Goal: Task Accomplishment & Management: Complete application form

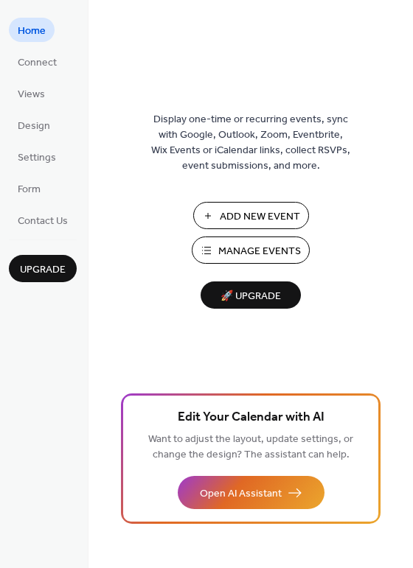
click at [218, 223] on button "Add New Event" at bounding box center [251, 215] width 116 height 27
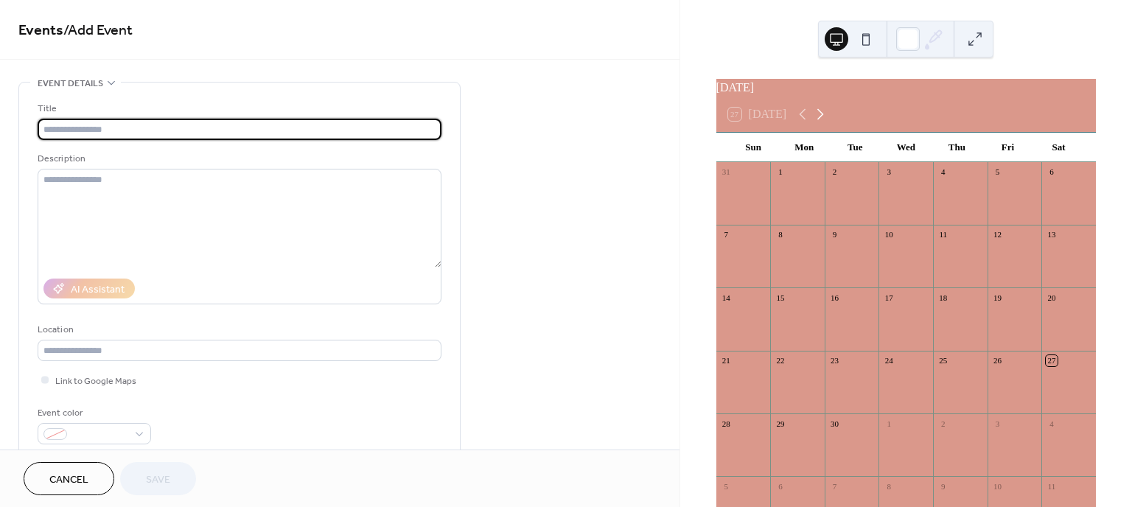
click at [826, 118] on icon at bounding box center [820, 114] width 18 height 18
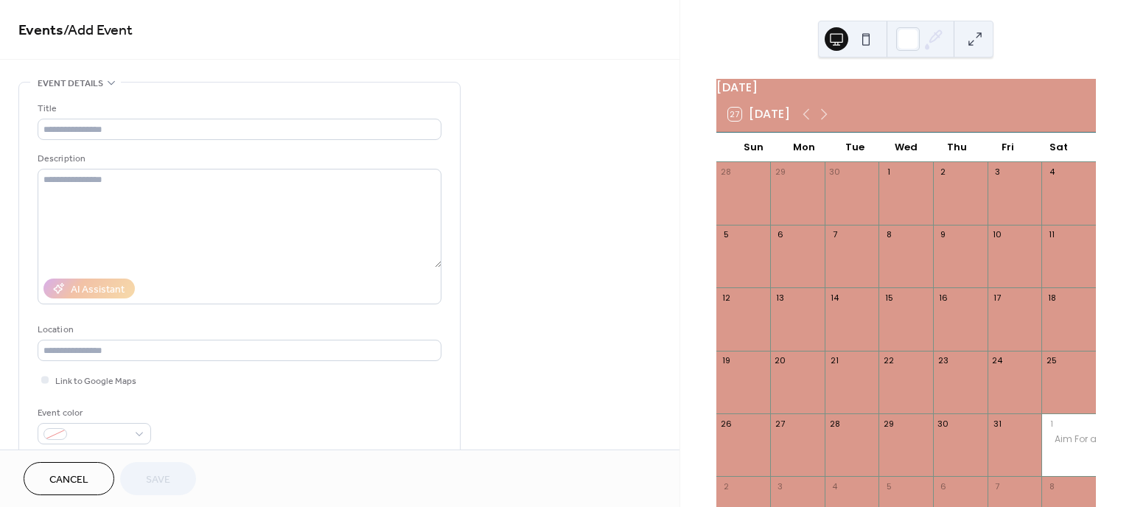
click at [1044, 265] on div at bounding box center [1068, 264] width 55 height 38
click at [1057, 245] on div "11" at bounding box center [1068, 235] width 55 height 20
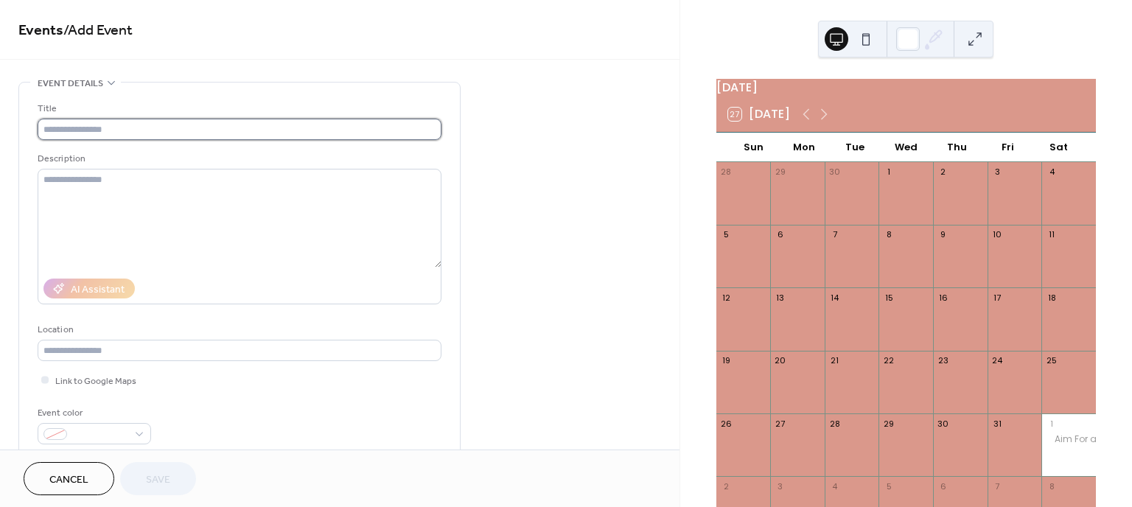
click at [92, 133] on input "text" at bounding box center [240, 129] width 404 height 21
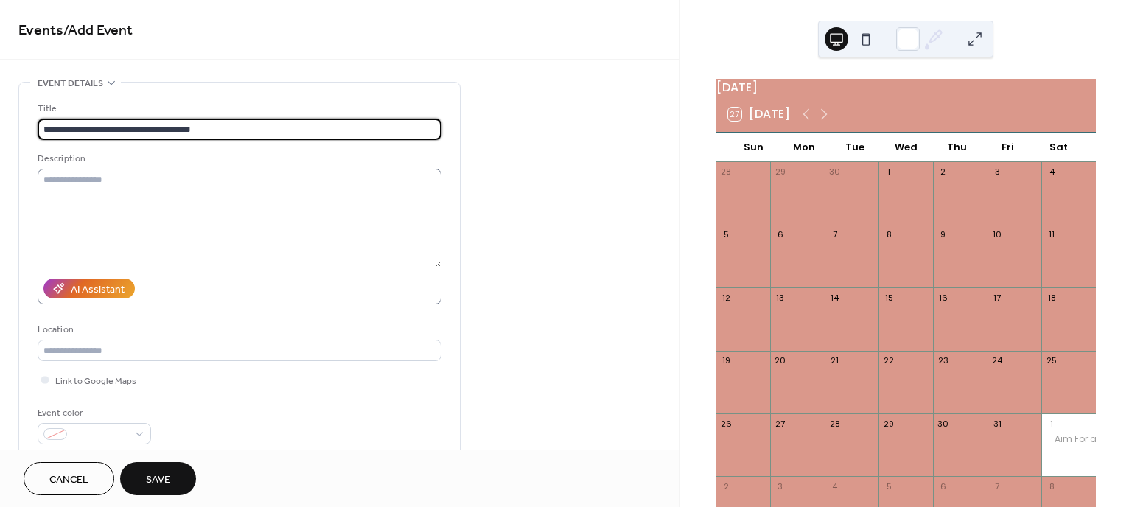
type input "**********"
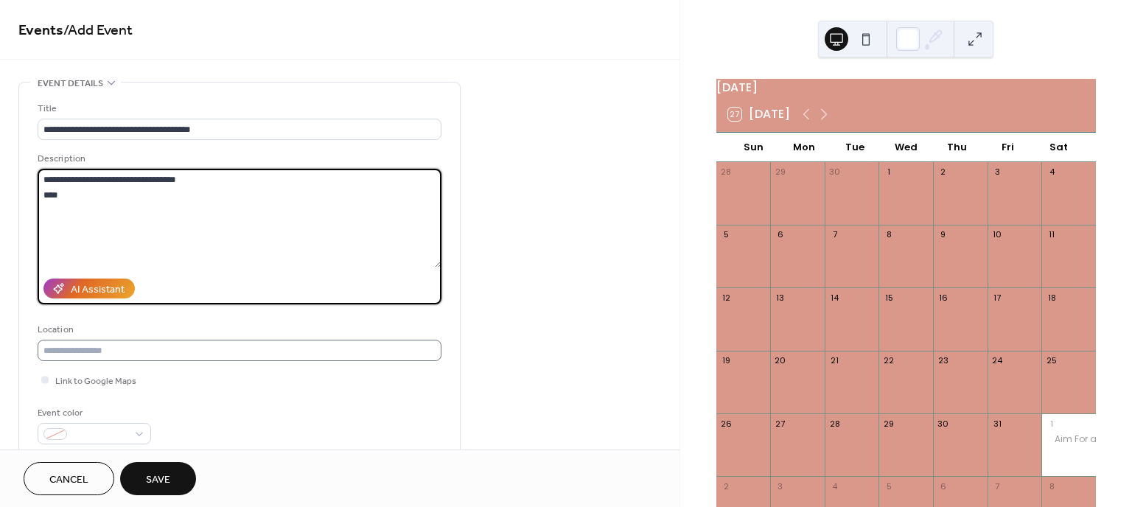
type textarea "**********"
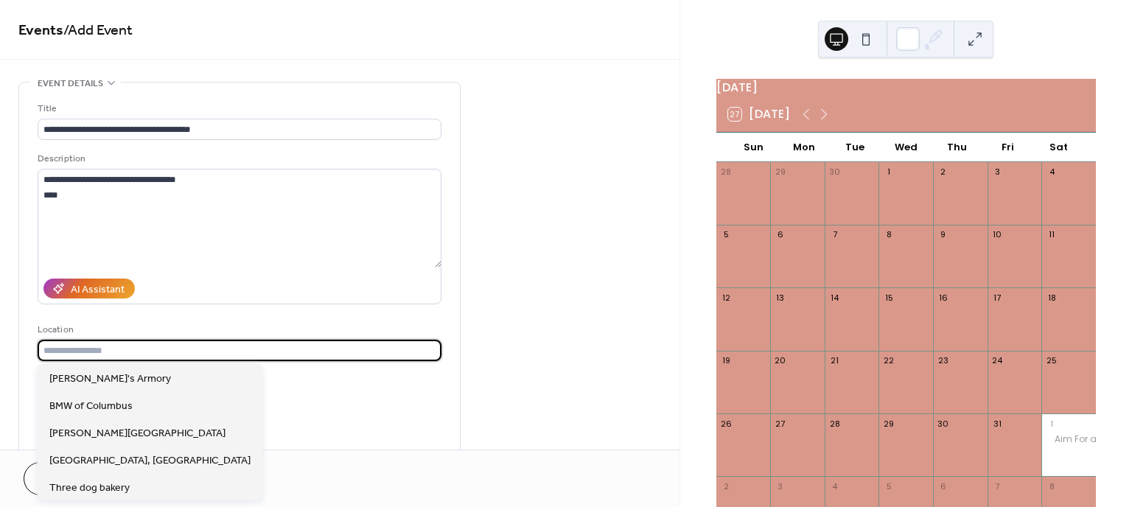
click at [156, 355] on input "text" at bounding box center [240, 350] width 404 height 21
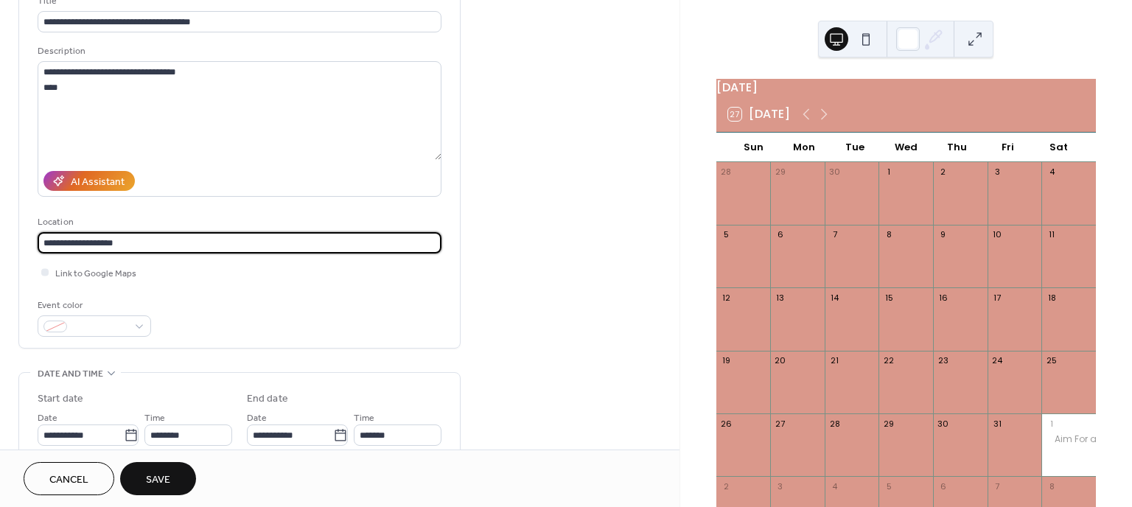
scroll to position [164, 0]
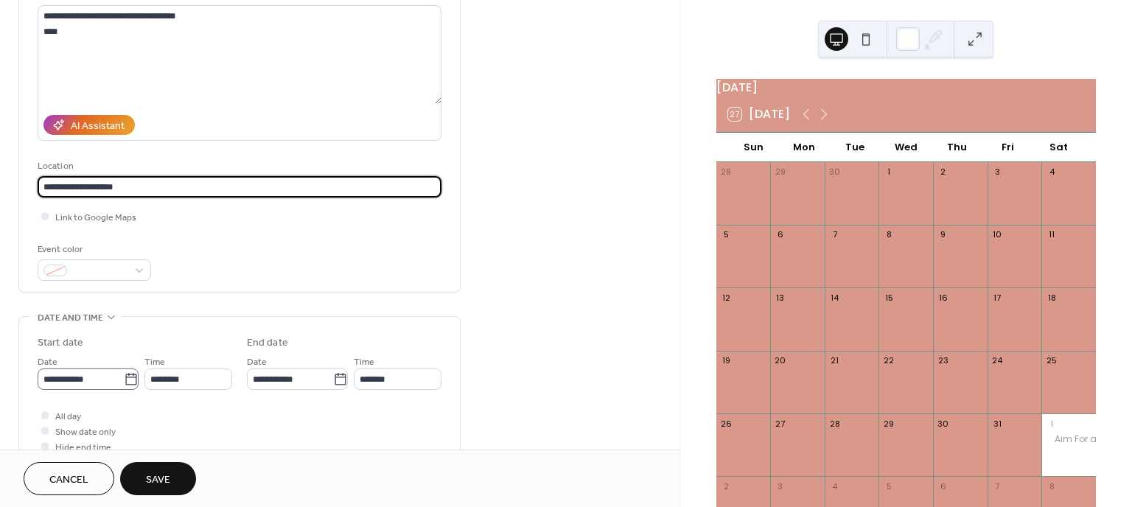
type input "**********"
click at [119, 385] on input "**********" at bounding box center [81, 379] width 86 height 21
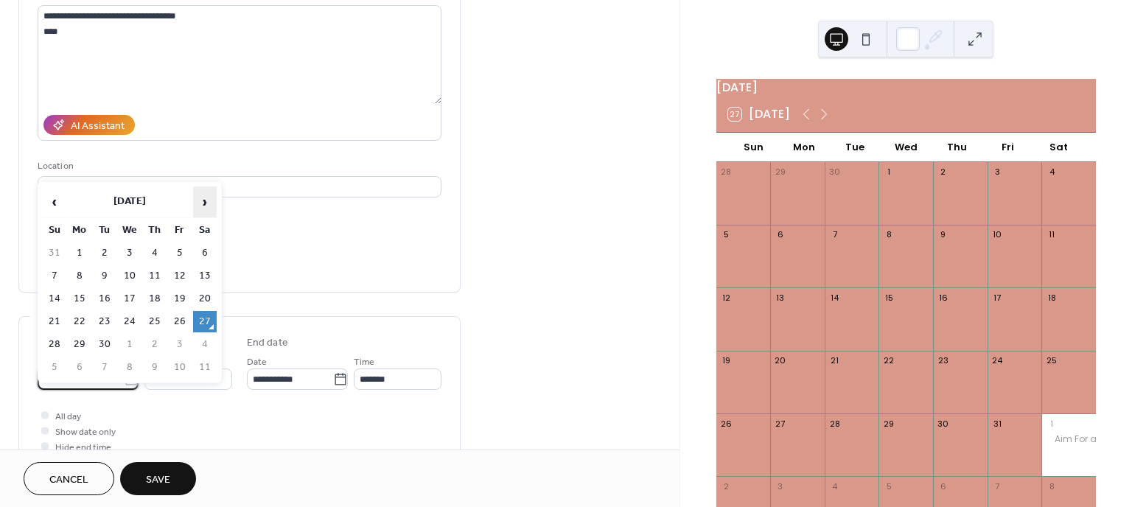
click at [209, 207] on span "›" at bounding box center [205, 201] width 22 height 29
click at [203, 270] on td "11" at bounding box center [205, 275] width 24 height 21
type input "**********"
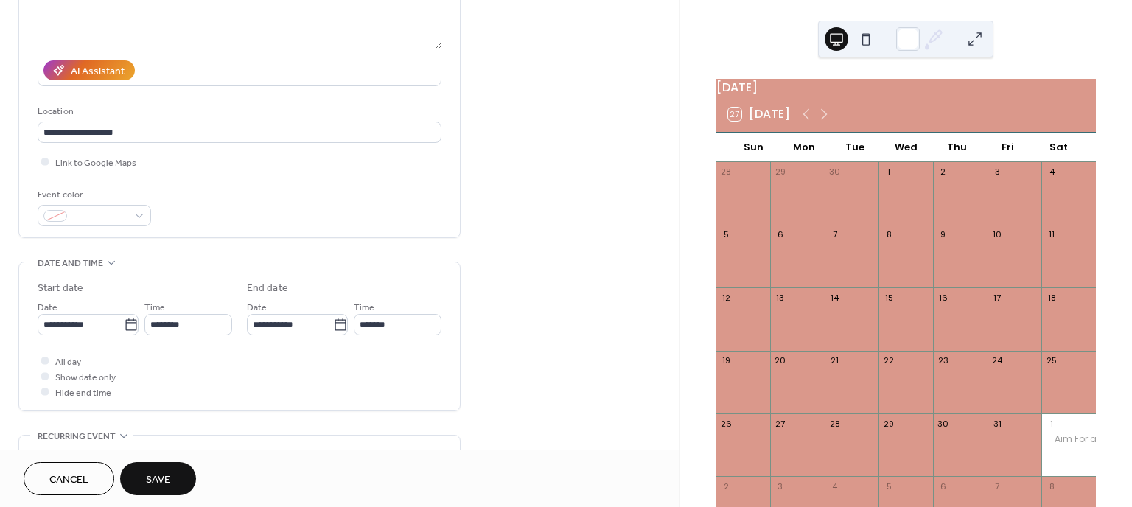
scroll to position [245, 0]
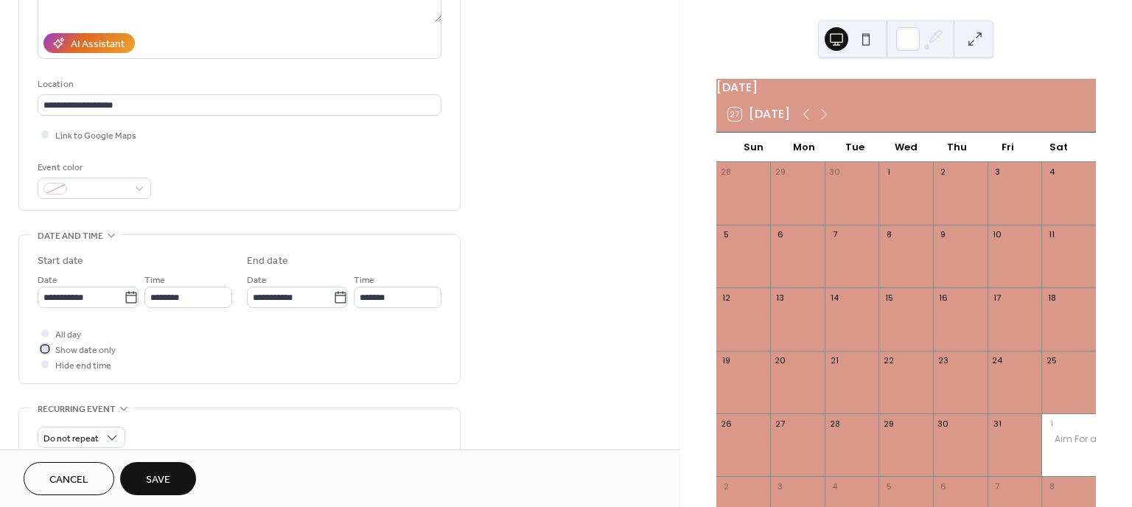
click at [43, 345] on div at bounding box center [44, 348] width 7 height 7
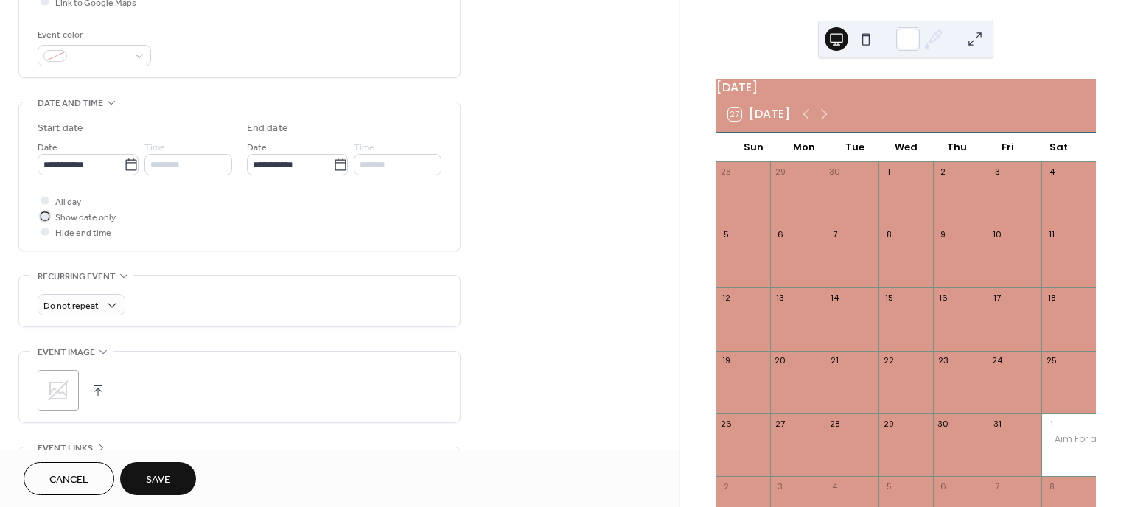
scroll to position [409, 0]
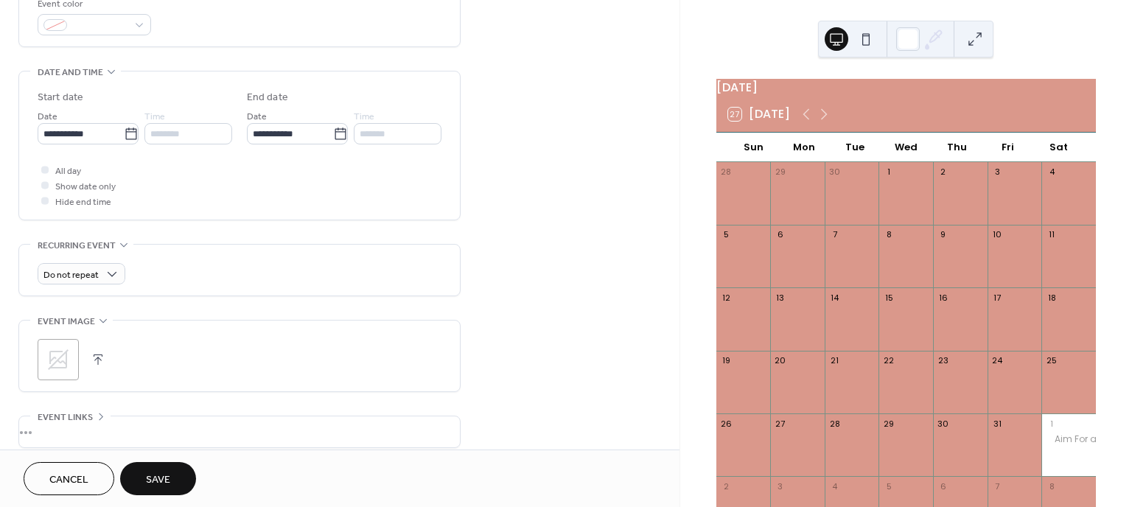
click at [100, 360] on button "button" at bounding box center [98, 359] width 21 height 21
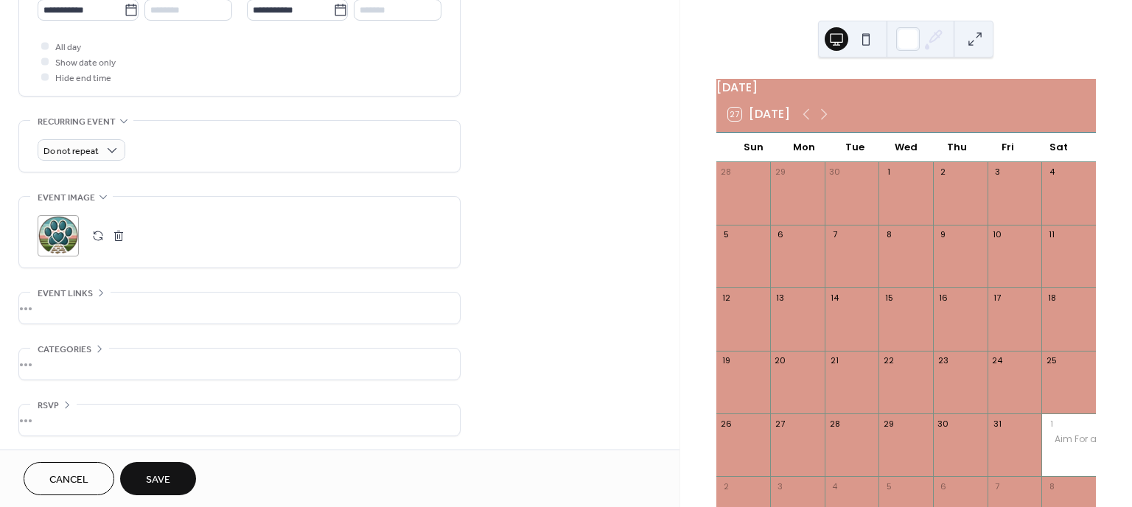
click at [147, 485] on span "Save" at bounding box center [158, 479] width 24 height 15
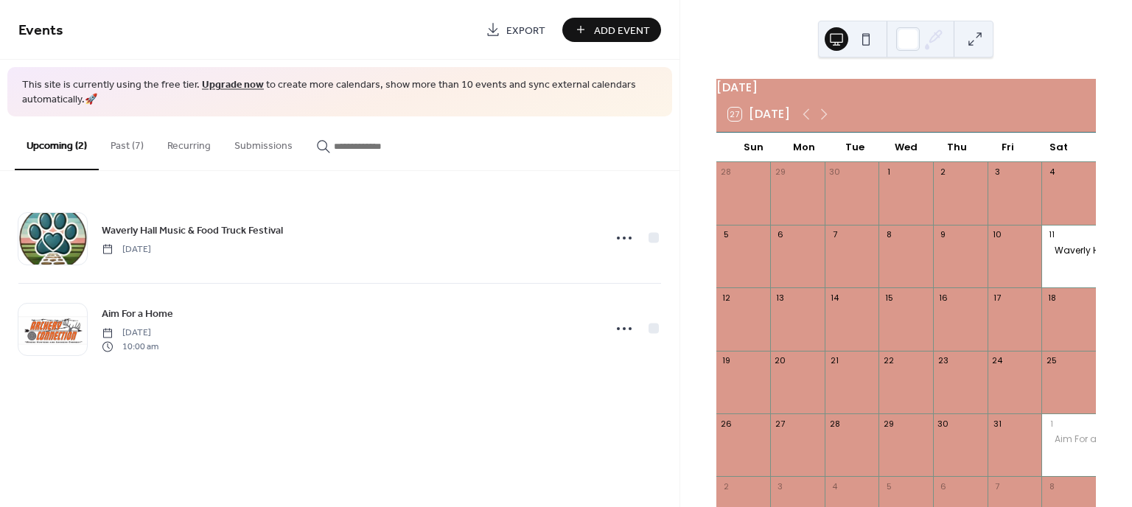
click at [954, 383] on div at bounding box center [960, 390] width 55 height 38
click at [615, 29] on span "Add Event" at bounding box center [622, 30] width 56 height 15
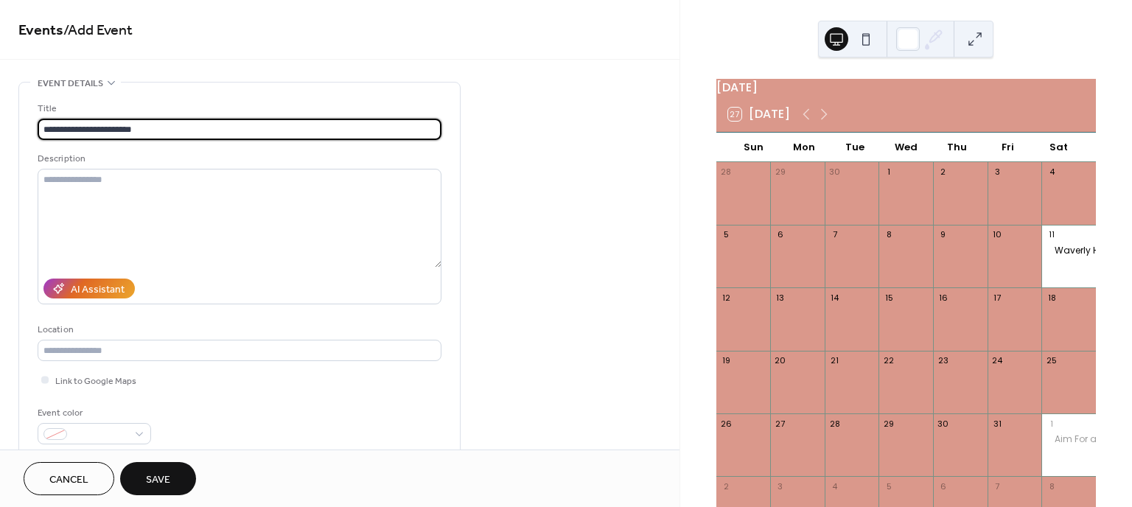
type input "**********"
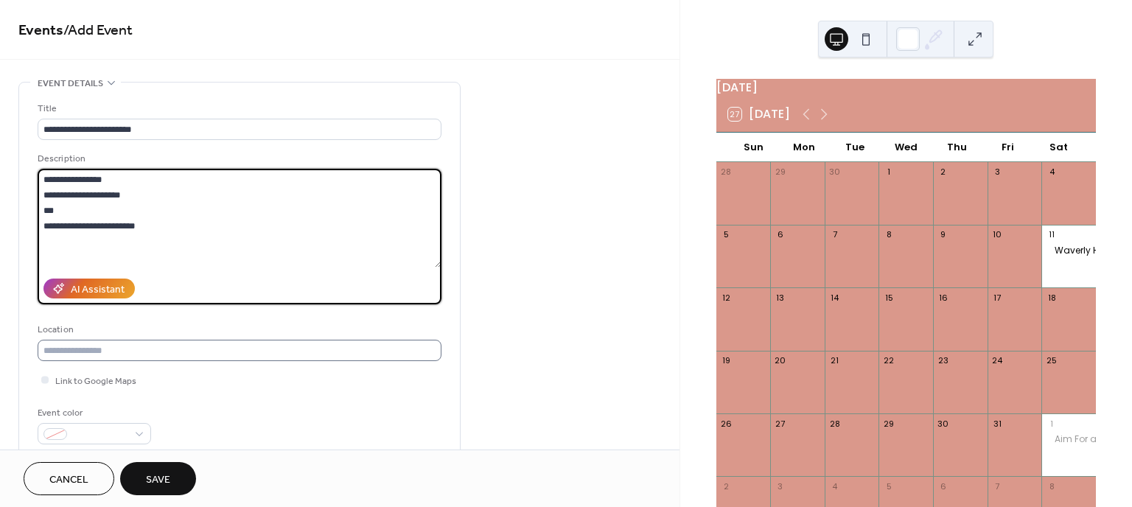
type textarea "**********"
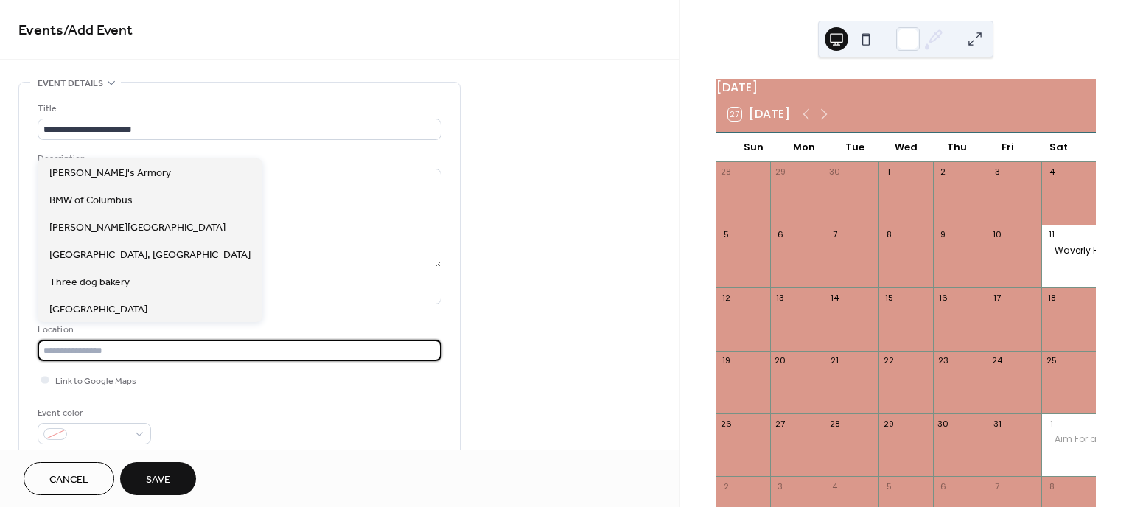
click at [421, 354] on input "text" at bounding box center [240, 350] width 404 height 21
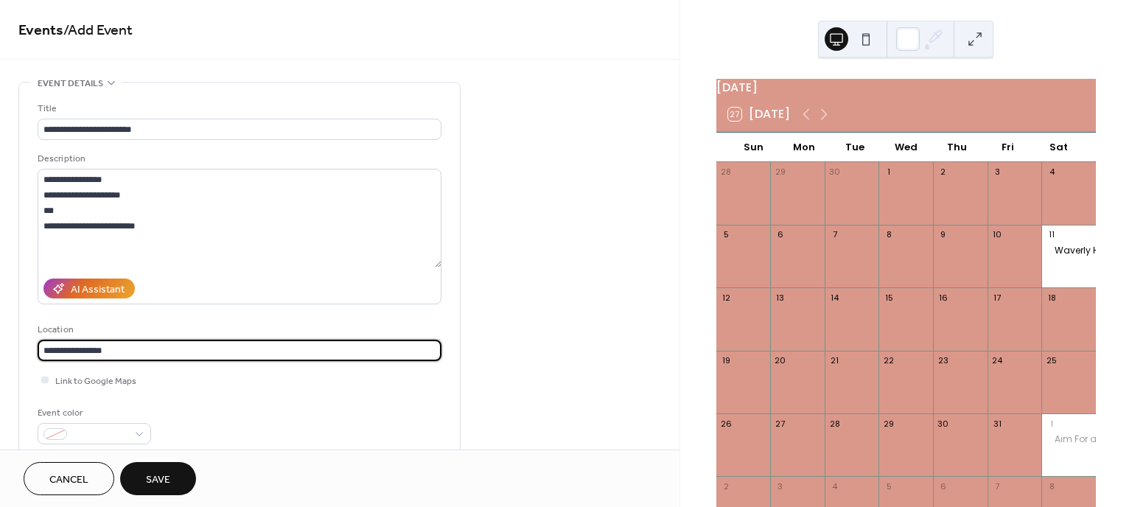
type input "**********"
click at [267, 383] on div "Link to Google Maps" at bounding box center [240, 379] width 404 height 15
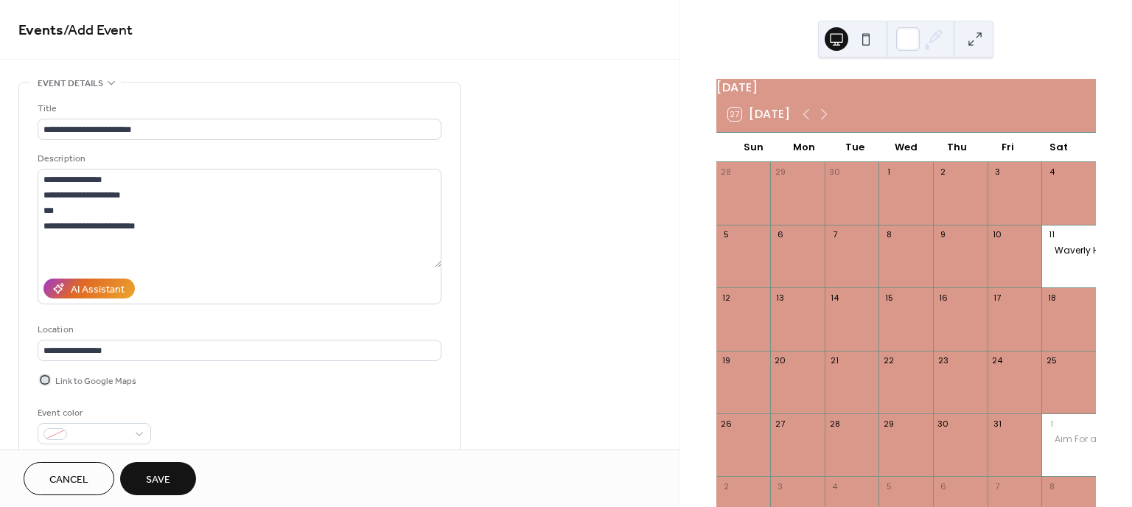
click at [48, 382] on div at bounding box center [45, 379] width 15 height 15
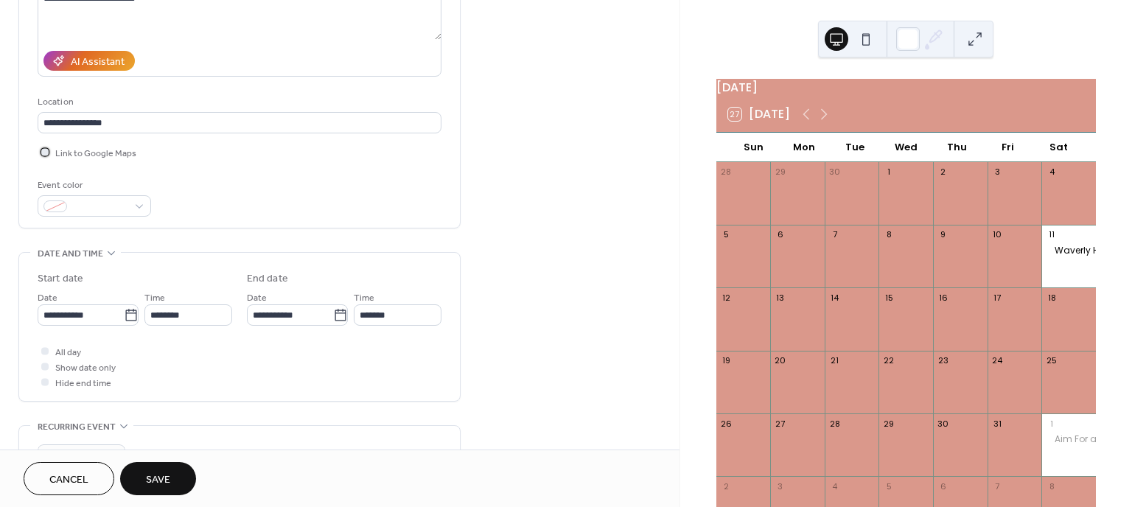
scroll to position [245, 0]
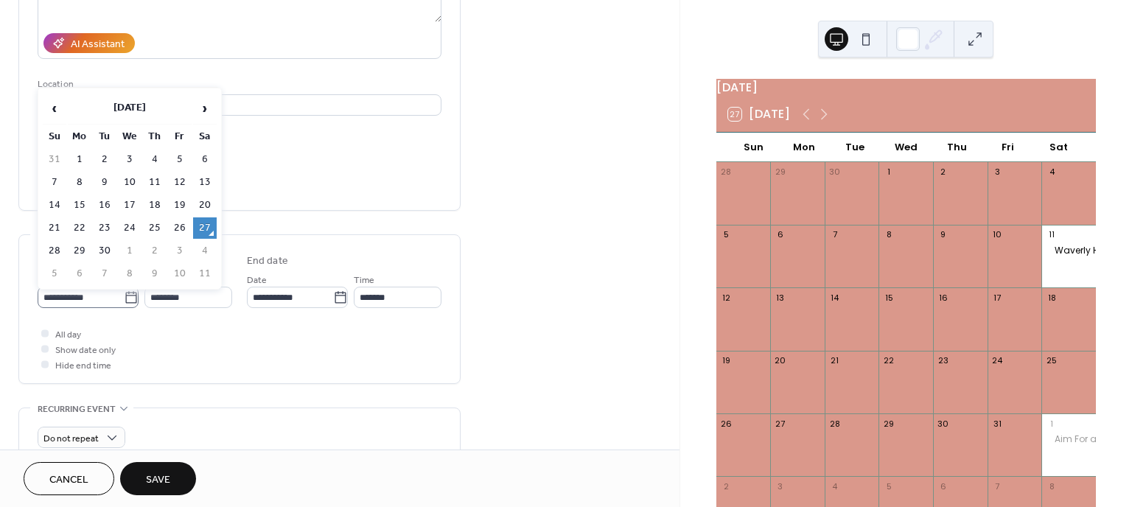
click at [125, 298] on icon at bounding box center [130, 297] width 11 height 12
click at [121, 298] on input "**********" at bounding box center [81, 297] width 86 height 21
click at [209, 107] on span "›" at bounding box center [205, 108] width 22 height 29
click at [155, 228] on td "23" at bounding box center [155, 227] width 24 height 21
type input "**********"
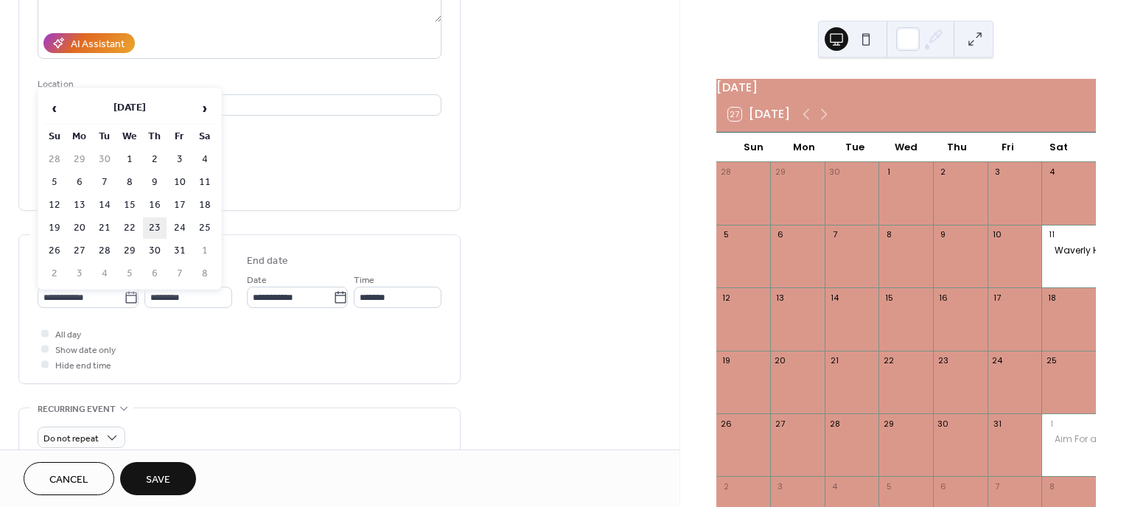
type input "**********"
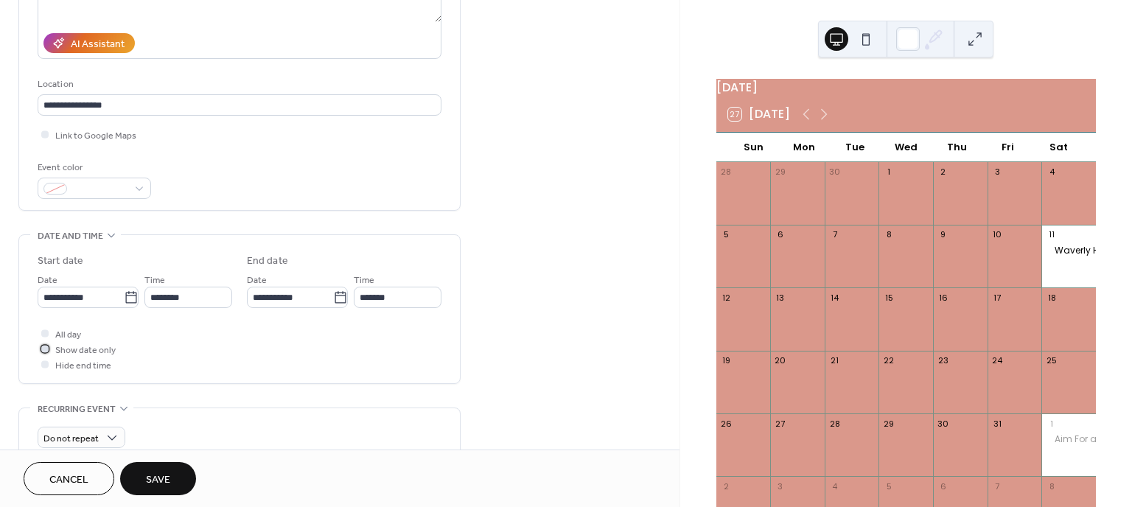
click at [73, 353] on span "Show date only" at bounding box center [85, 350] width 60 height 15
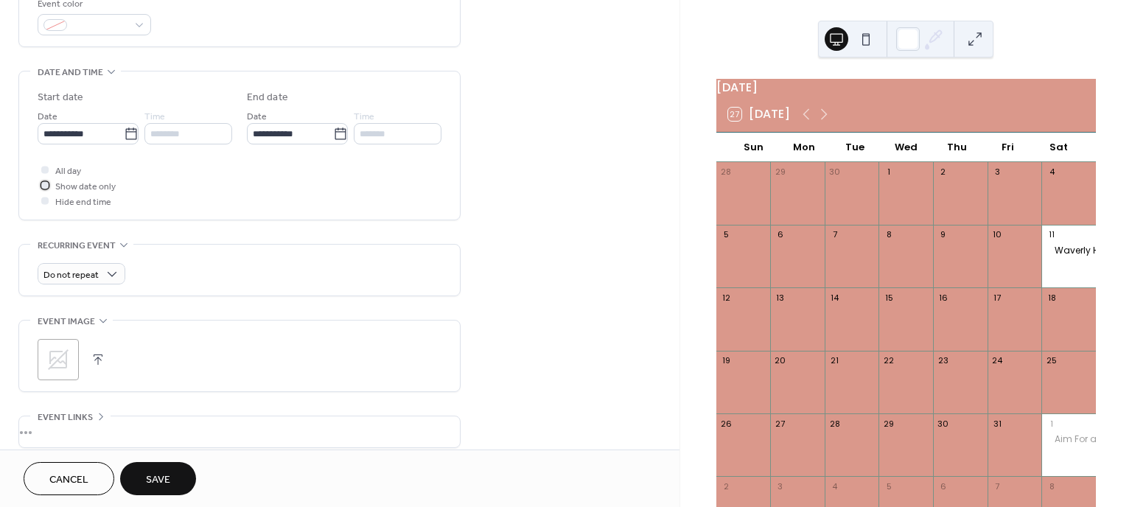
scroll to position [491, 0]
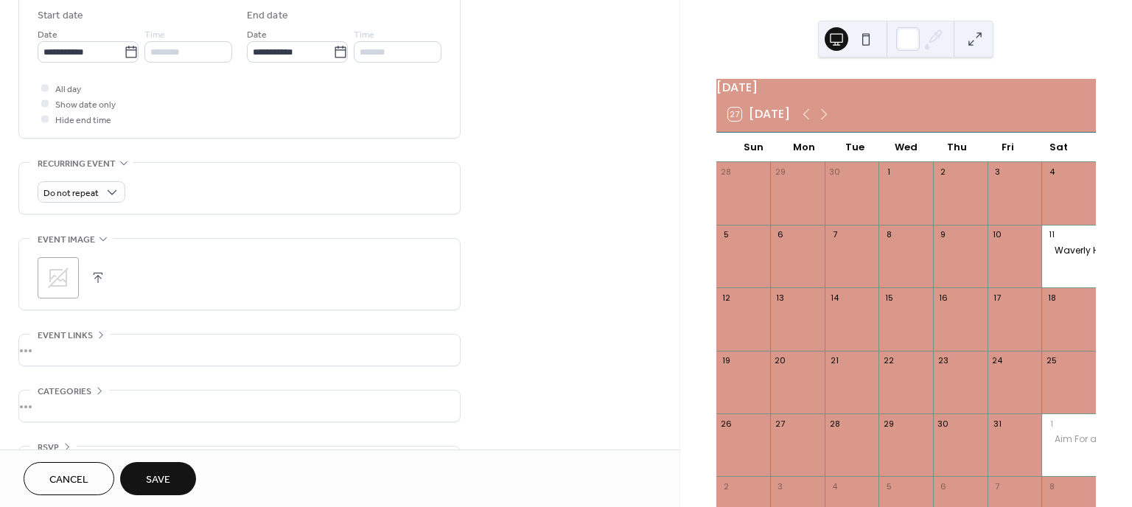
click at [100, 281] on button "button" at bounding box center [98, 278] width 21 height 21
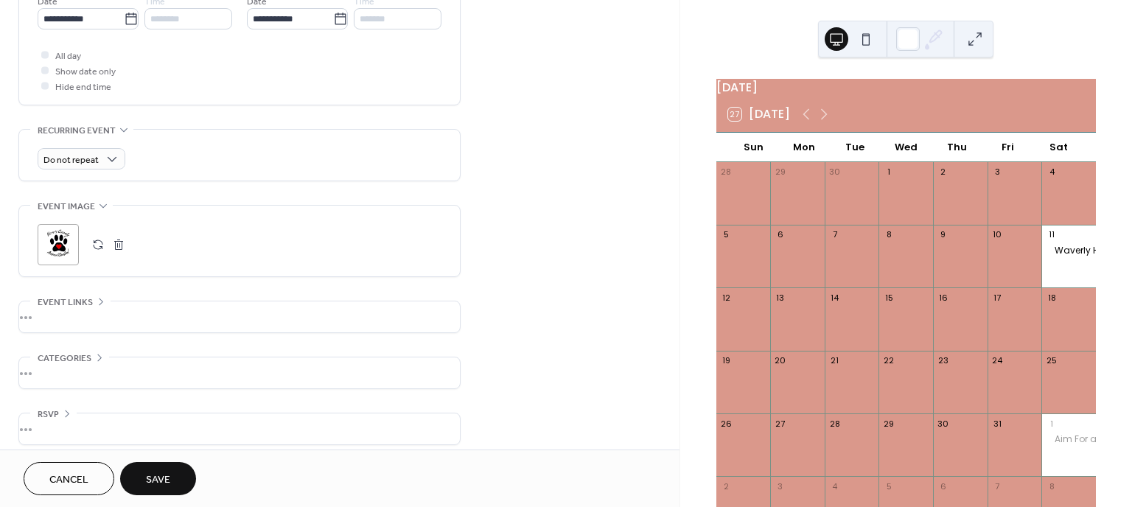
scroll to position [533, 0]
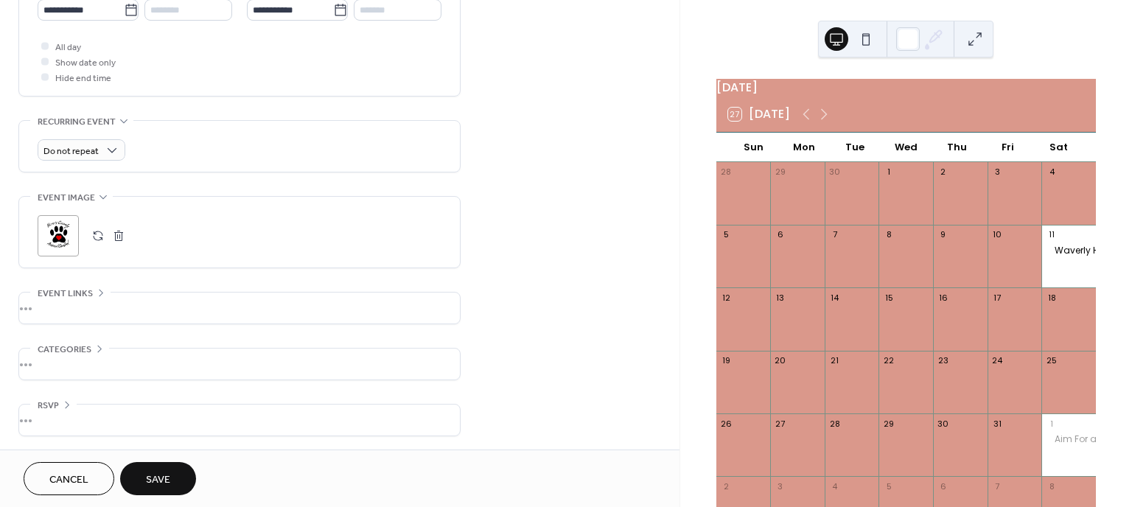
click at [166, 478] on span "Save" at bounding box center [158, 479] width 24 height 15
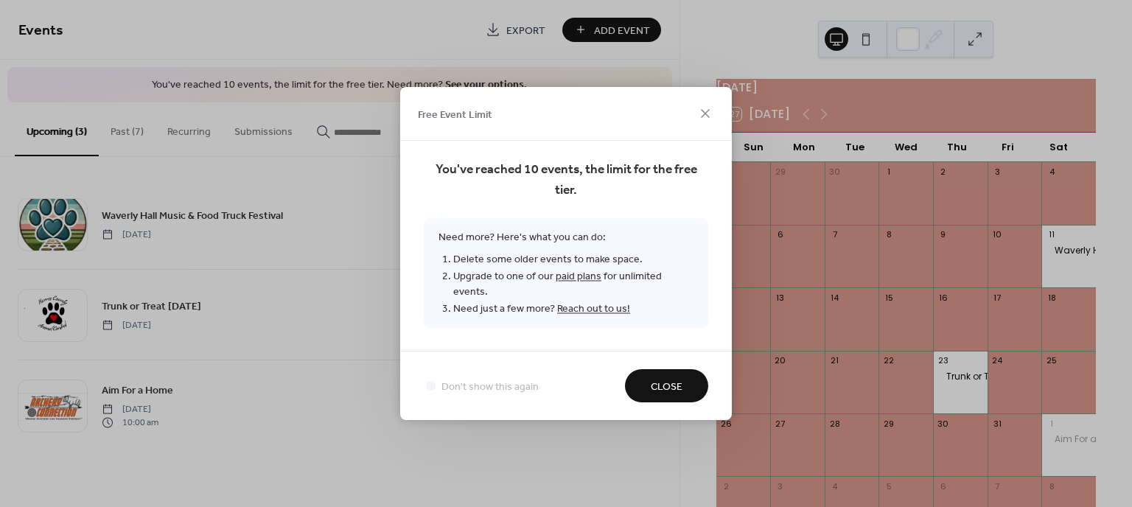
click at [660, 380] on span "Close" at bounding box center [667, 387] width 32 height 15
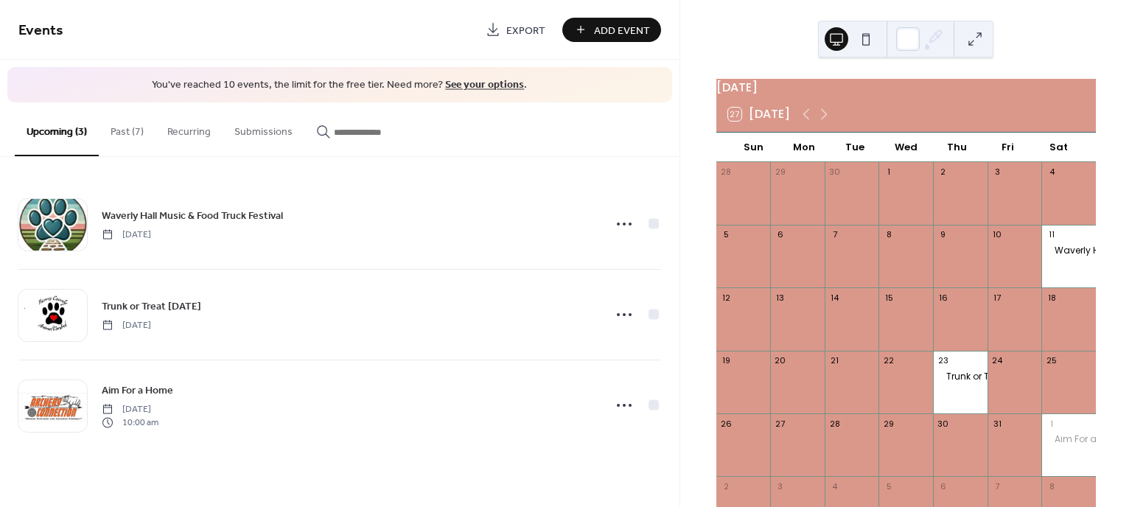
click at [128, 135] on button "Past (7)" at bounding box center [127, 128] width 57 height 52
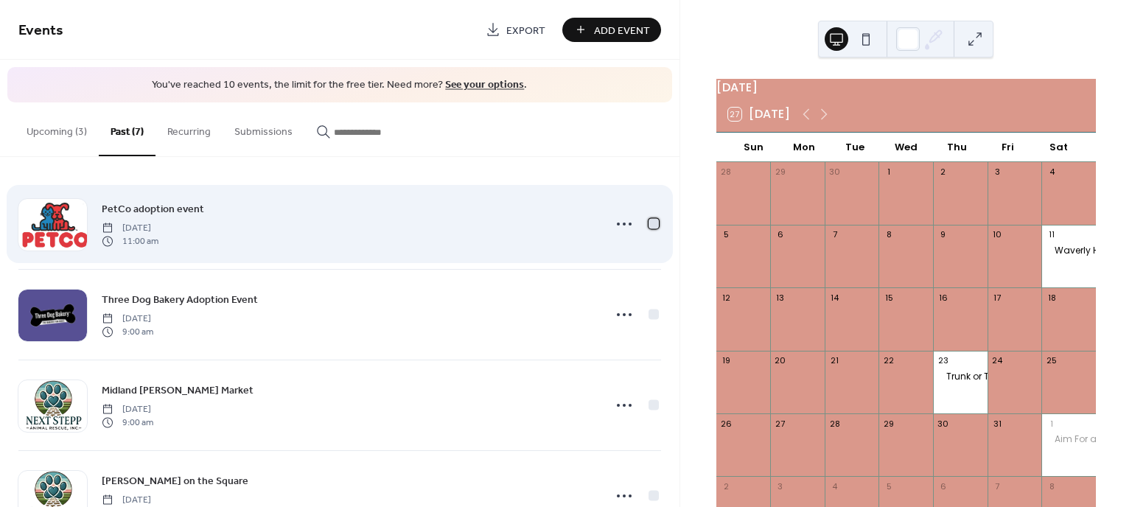
click at [654, 225] on div at bounding box center [654, 223] width 10 height 10
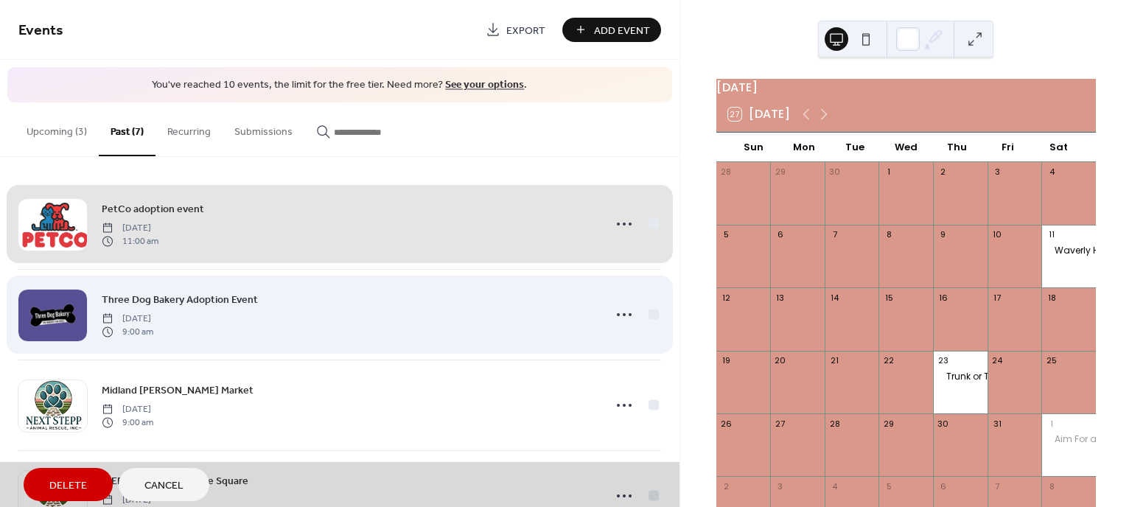
click at [649, 315] on div "Three Dog Bakery Adoption Event Saturday, July 19, 2025 9:00 am" at bounding box center [339, 314] width 643 height 91
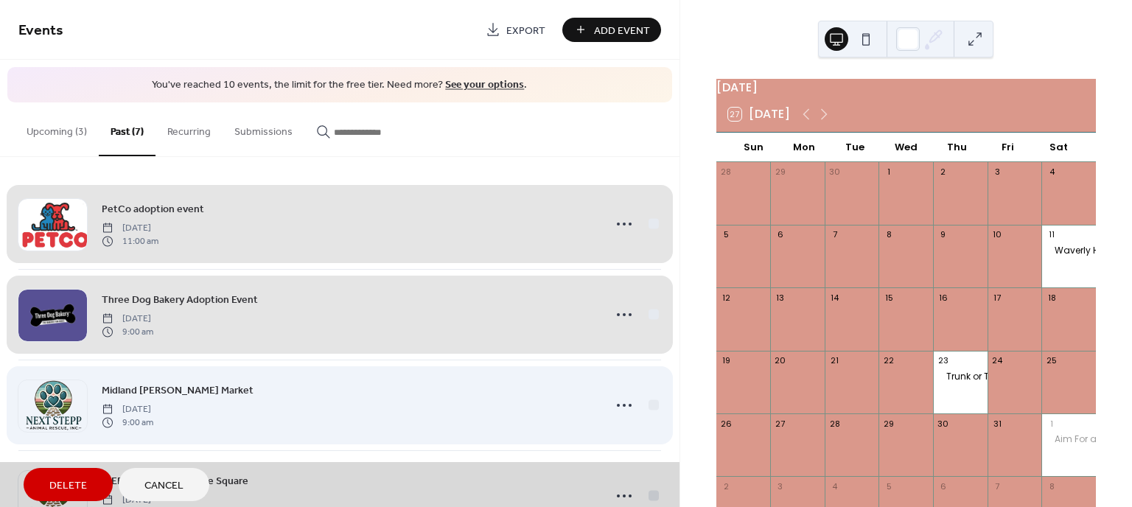
click at [649, 410] on div "Midland Farmer's Market Saturday, July 12, 2025 9:00 am" at bounding box center [339, 405] width 643 height 91
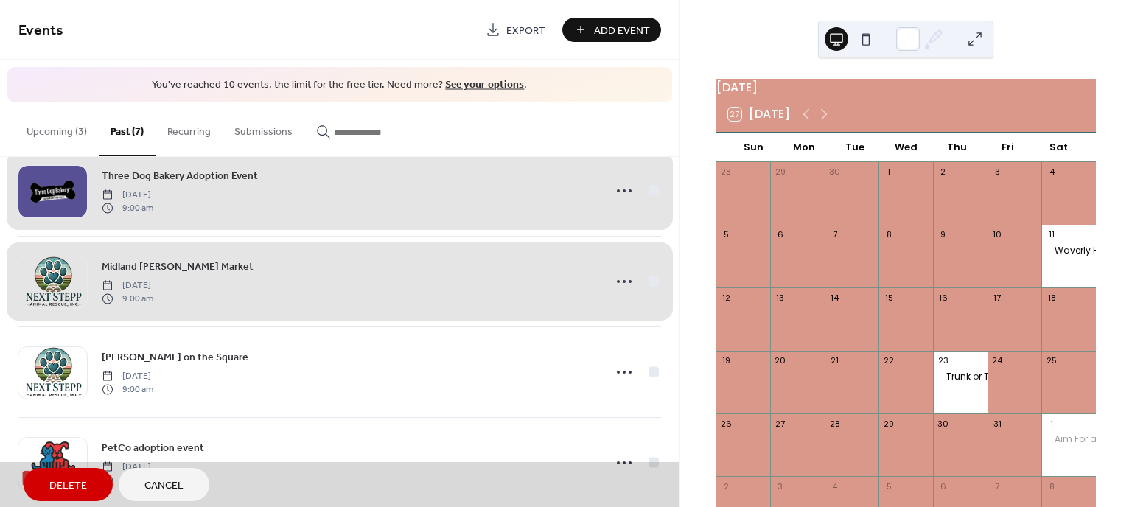
scroll to position [245, 0]
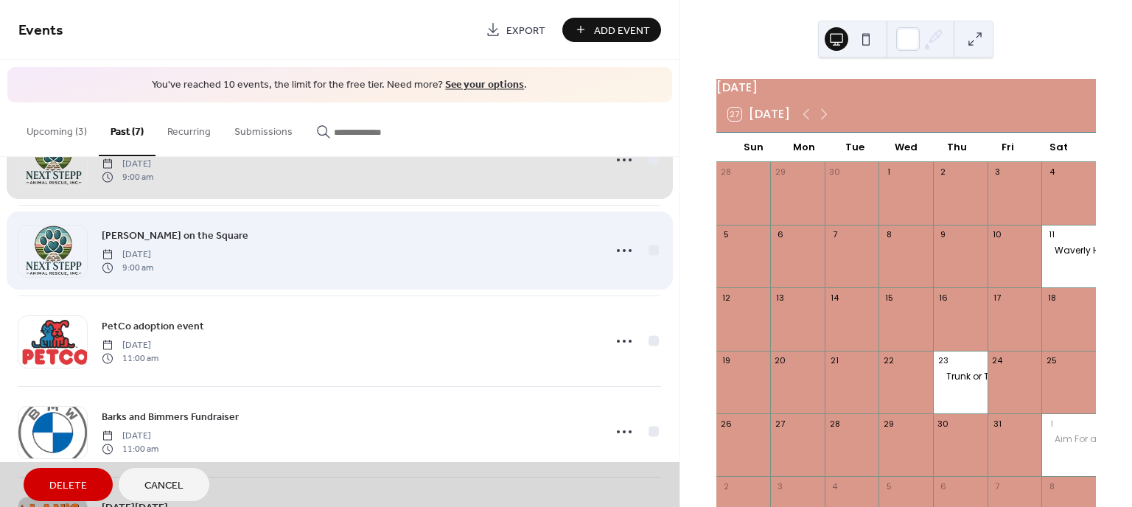
click at [649, 248] on div "Hamilton on the Square Saturday, July 12, 2025 9:00 am" at bounding box center [339, 250] width 643 height 91
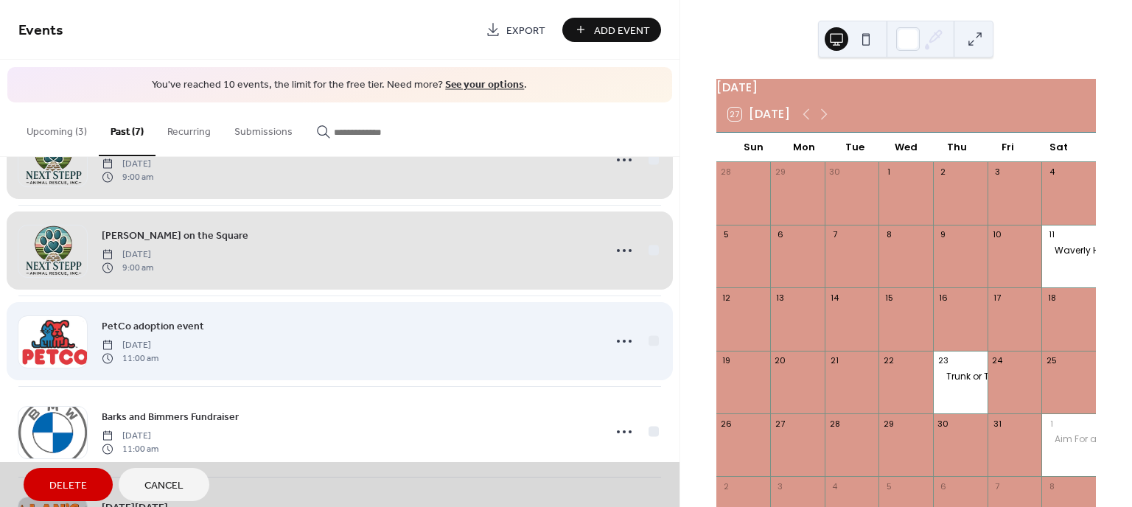
scroll to position [327, 0]
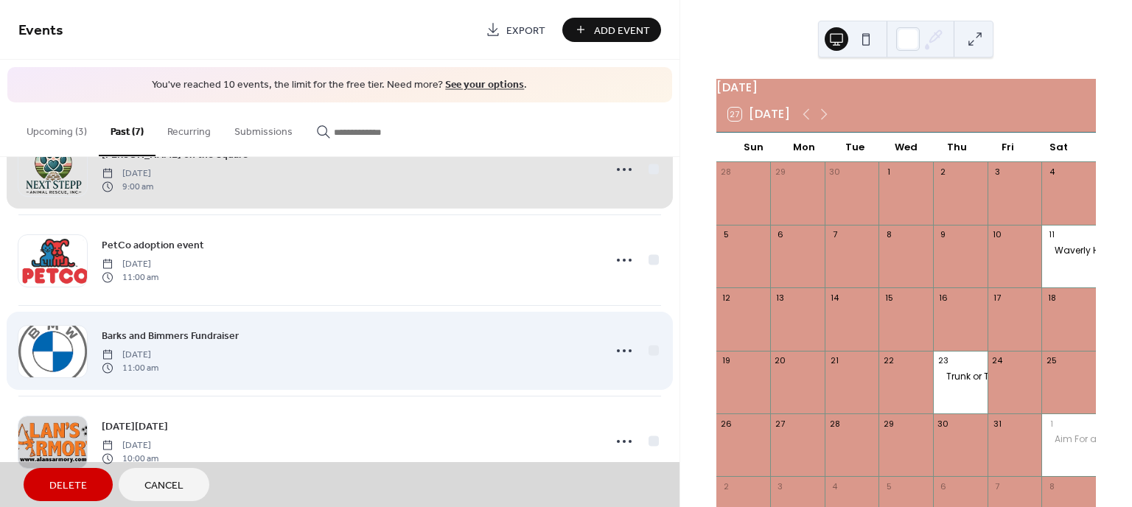
click at [650, 352] on div "Barks and Bimmers Fundraiser Saturday, March 29, 2025 11:00 am" at bounding box center [339, 350] width 643 height 91
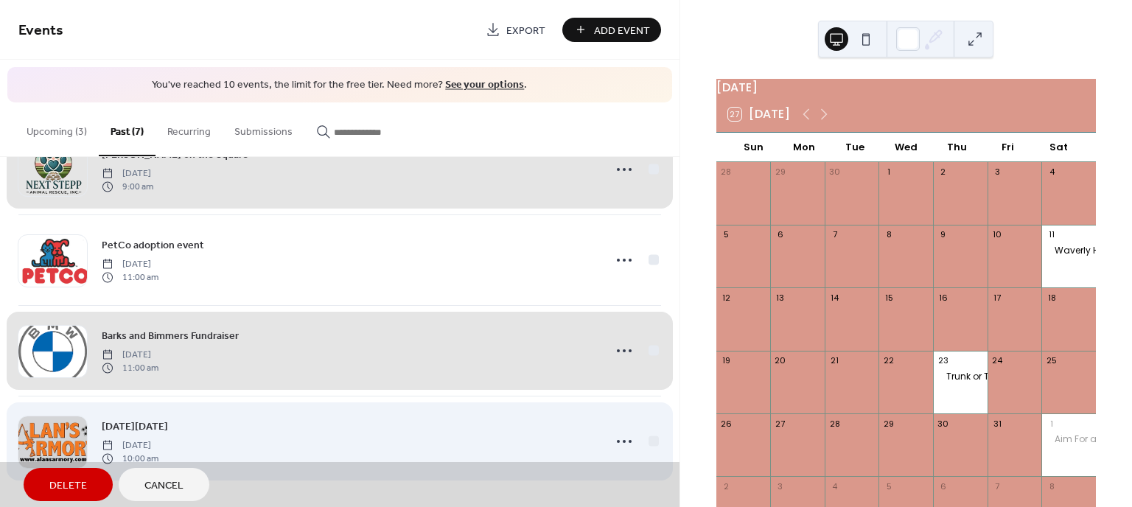
click at [652, 439] on div "Small Business Saturday Saturday, March 15, 2025 10:00 am" at bounding box center [339, 441] width 643 height 91
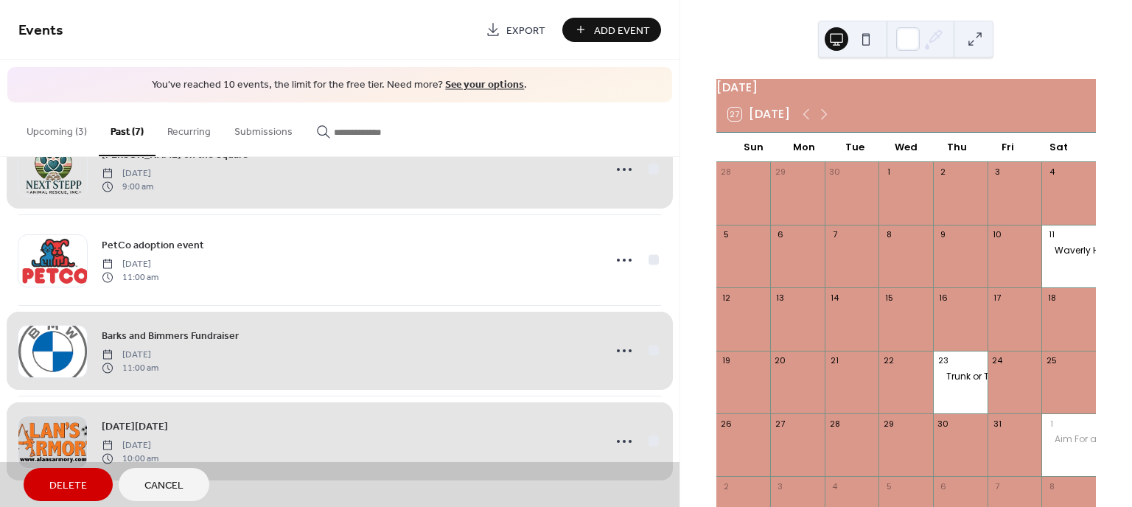
click at [89, 481] on button "Delete" at bounding box center [68, 484] width 89 height 33
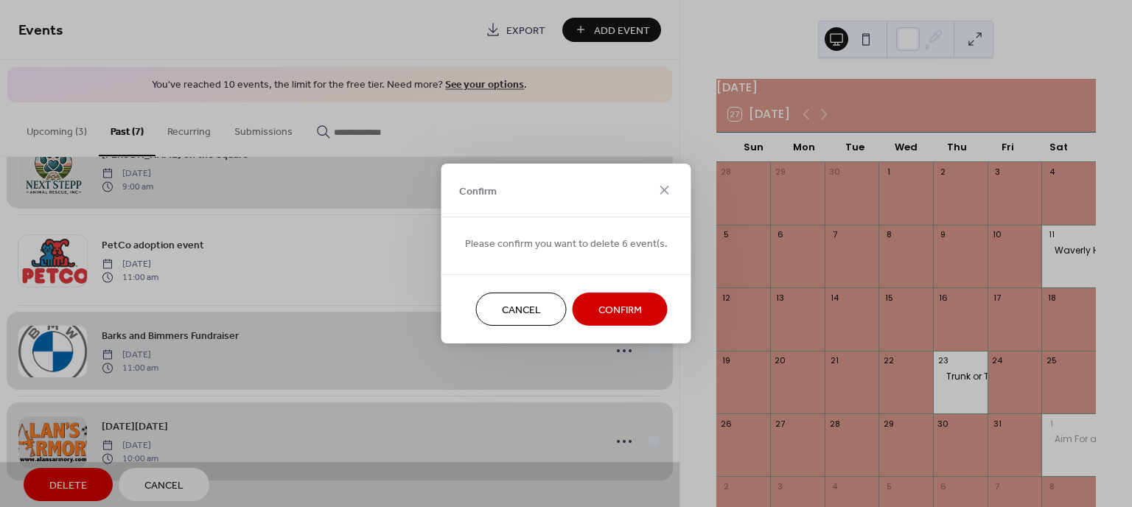
click at [608, 313] on span "Confirm" at bounding box center [619, 310] width 43 height 15
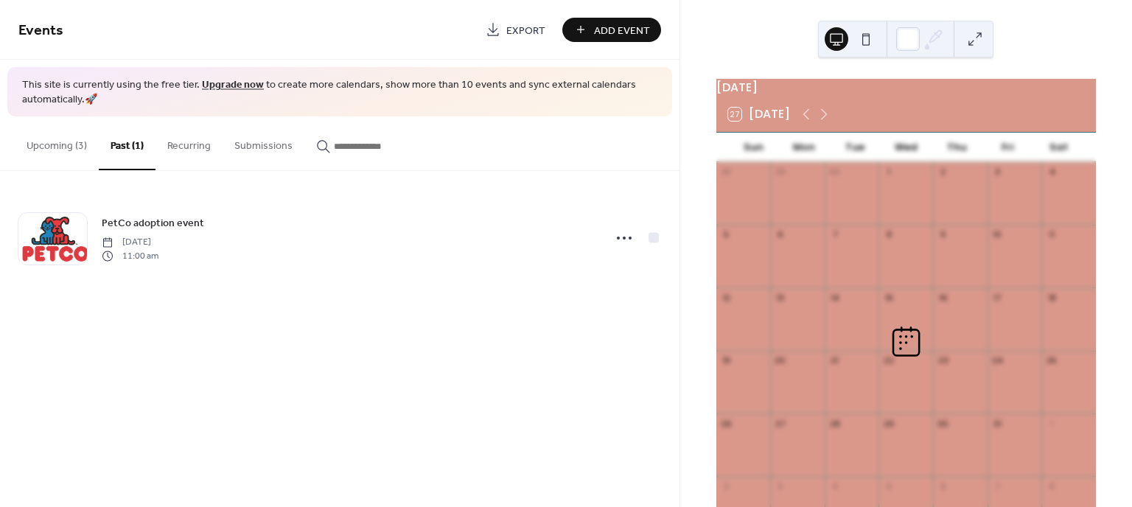
scroll to position [0, 0]
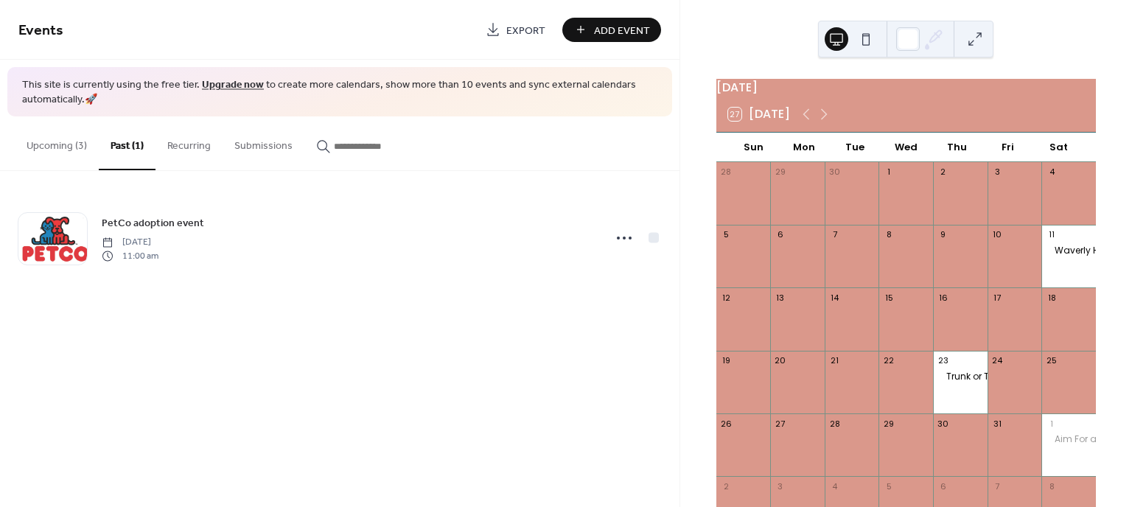
click at [57, 148] on button "Upcoming (3)" at bounding box center [57, 142] width 84 height 52
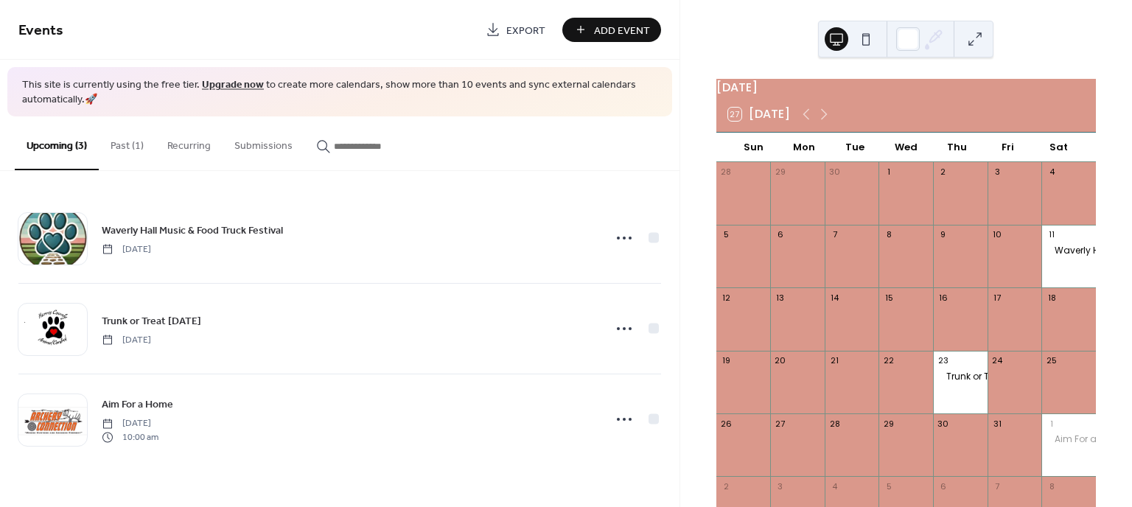
click at [136, 149] on button "Past (1)" at bounding box center [127, 142] width 57 height 52
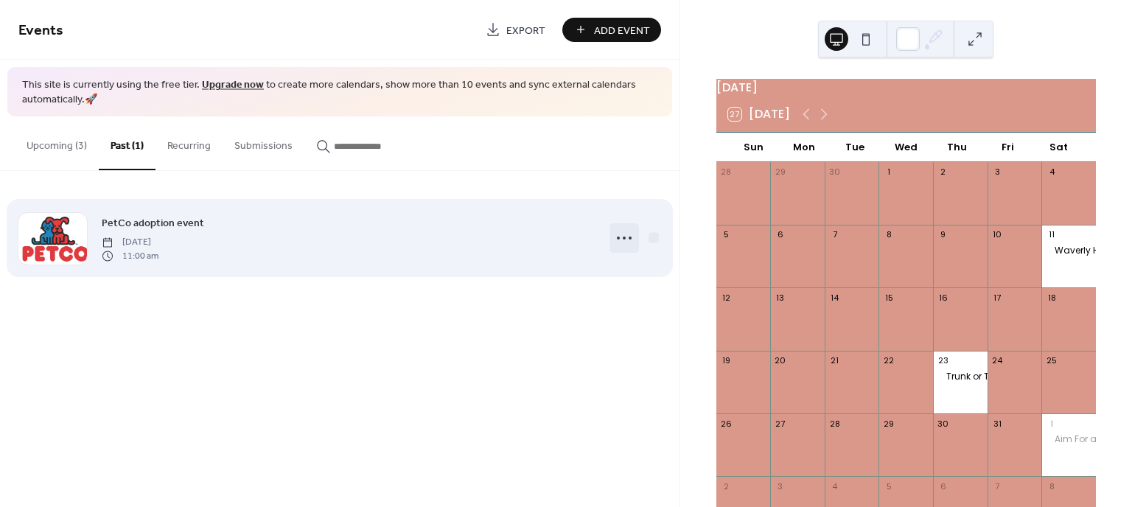
click at [624, 239] on circle at bounding box center [624, 238] width 3 height 3
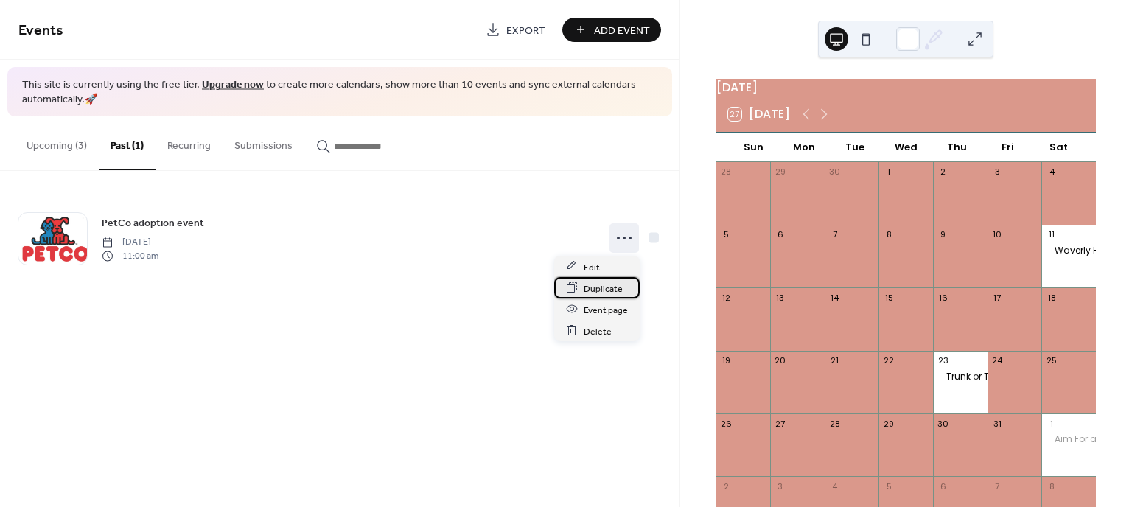
click at [597, 293] on span "Duplicate" at bounding box center [603, 288] width 39 height 15
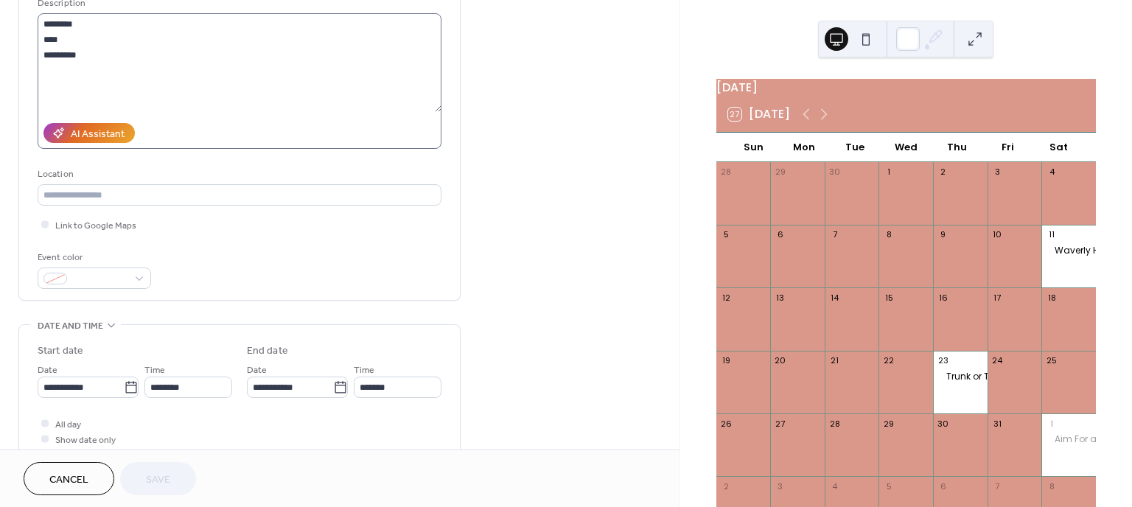
scroll to position [164, 0]
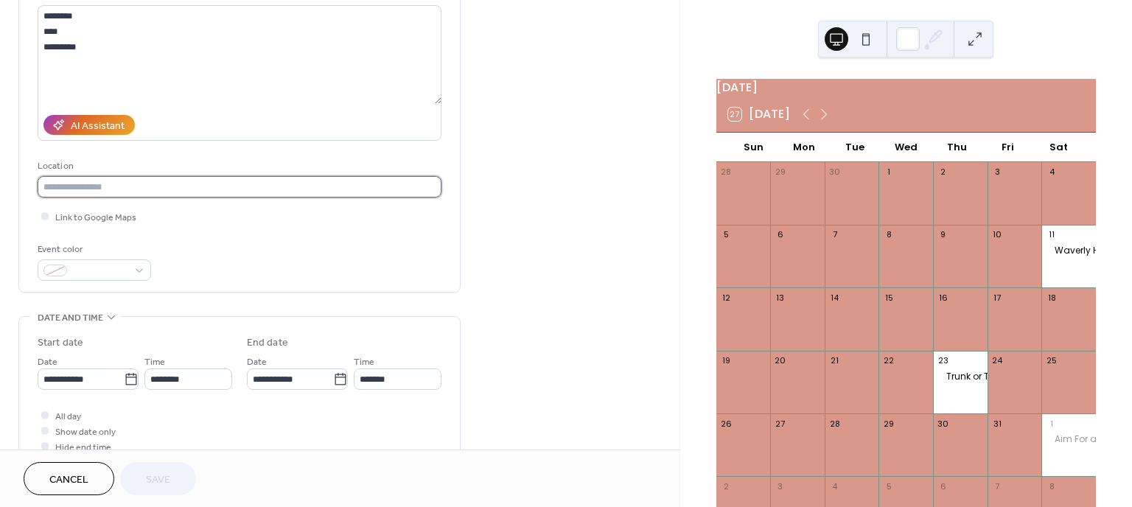
click at [158, 186] on input "text" at bounding box center [240, 186] width 404 height 21
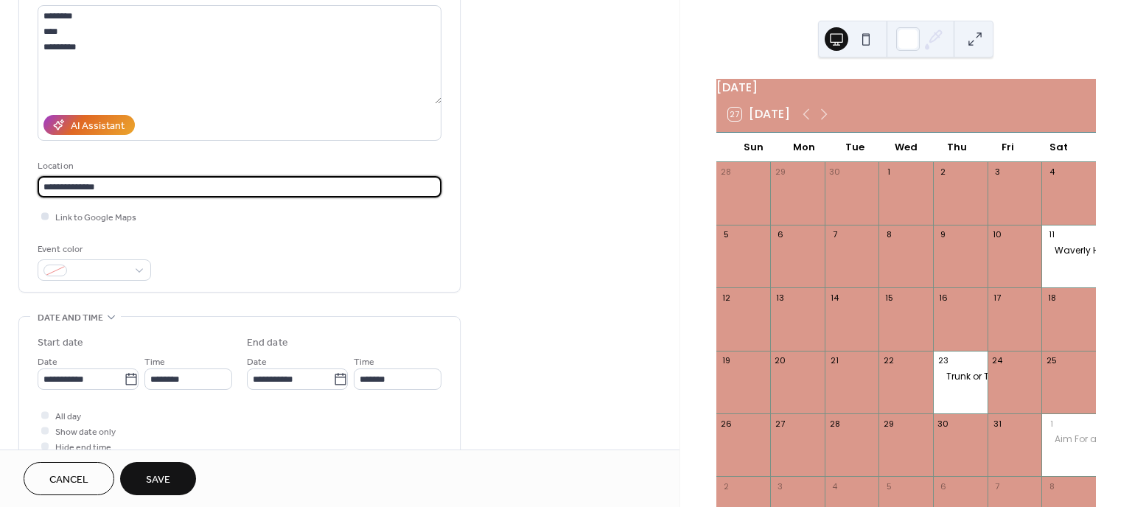
type input "**********"
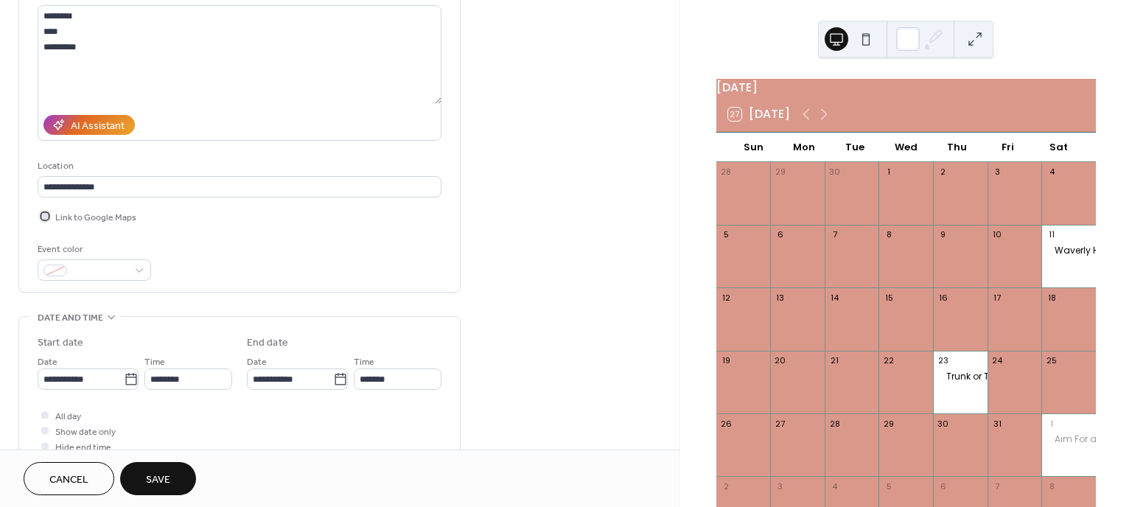
click at [48, 216] on div at bounding box center [45, 216] width 15 height 15
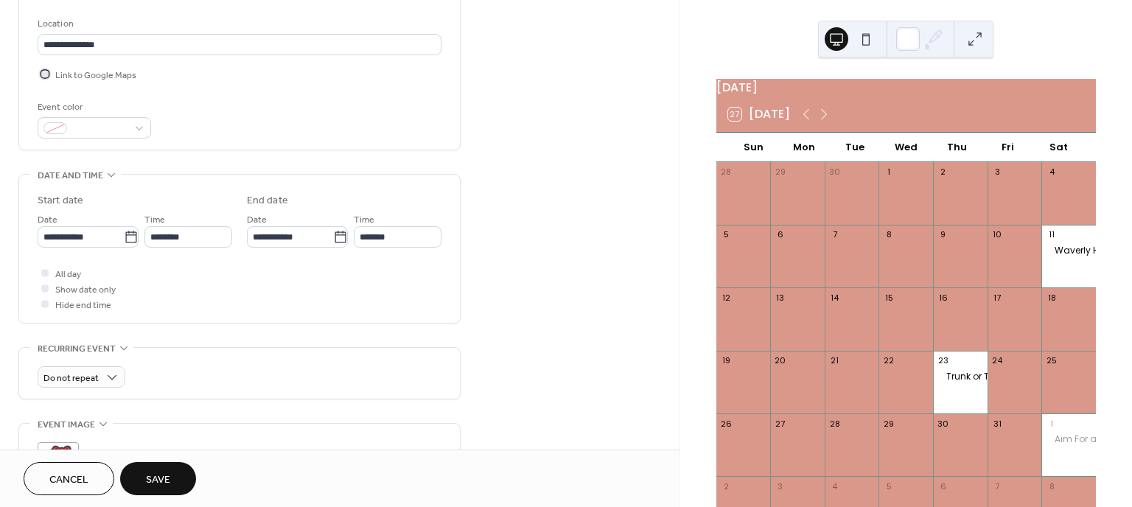
scroll to position [327, 0]
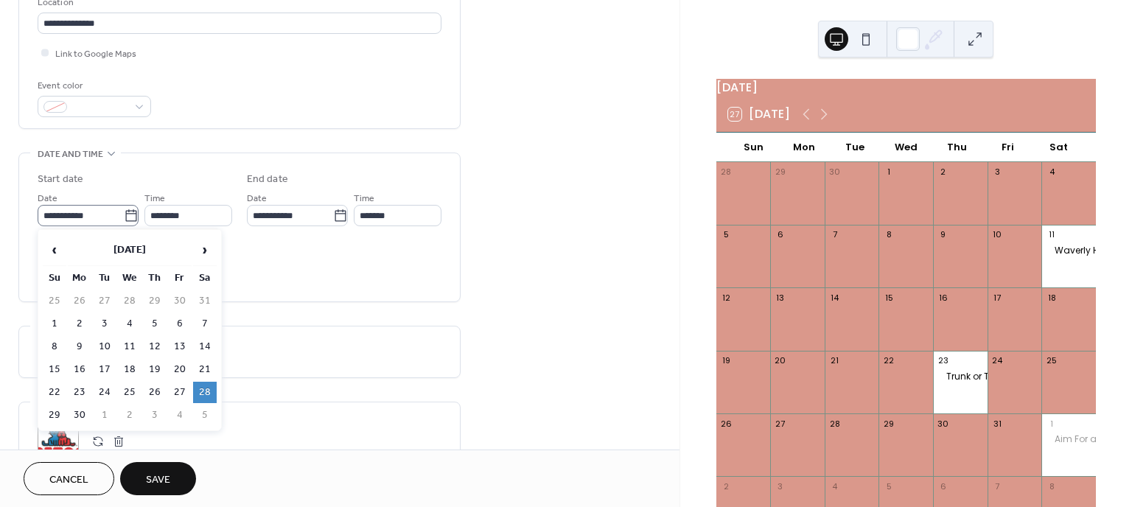
click at [127, 216] on icon at bounding box center [131, 216] width 15 height 15
click at [124, 216] on input "**********" at bounding box center [81, 215] width 86 height 21
click at [208, 251] on span "›" at bounding box center [205, 249] width 22 height 29
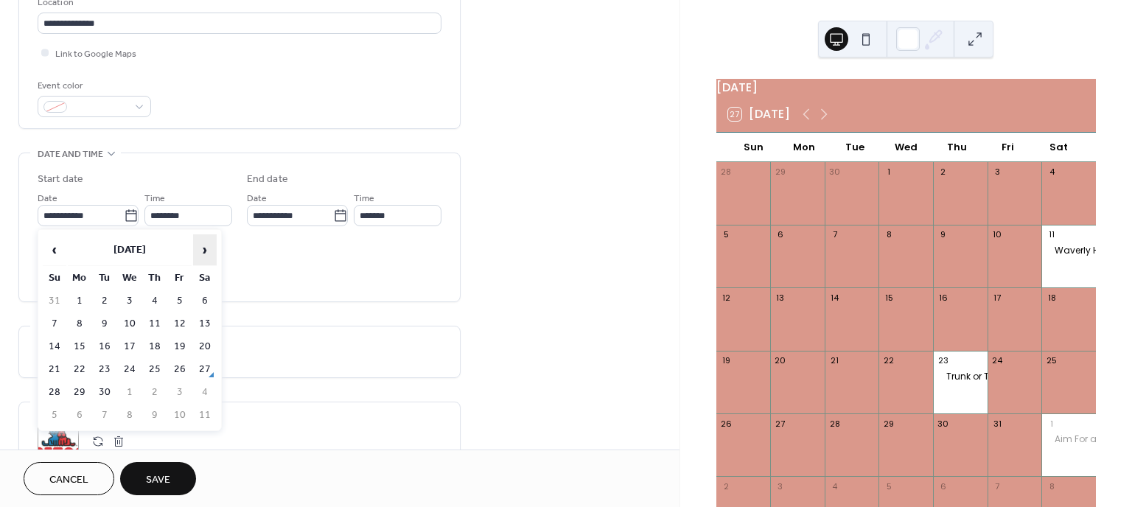
click at [208, 251] on span "›" at bounding box center [205, 249] width 22 height 29
click at [53, 246] on span "‹" at bounding box center [54, 249] width 22 height 29
click at [204, 370] on td "25" at bounding box center [205, 369] width 24 height 21
type input "**********"
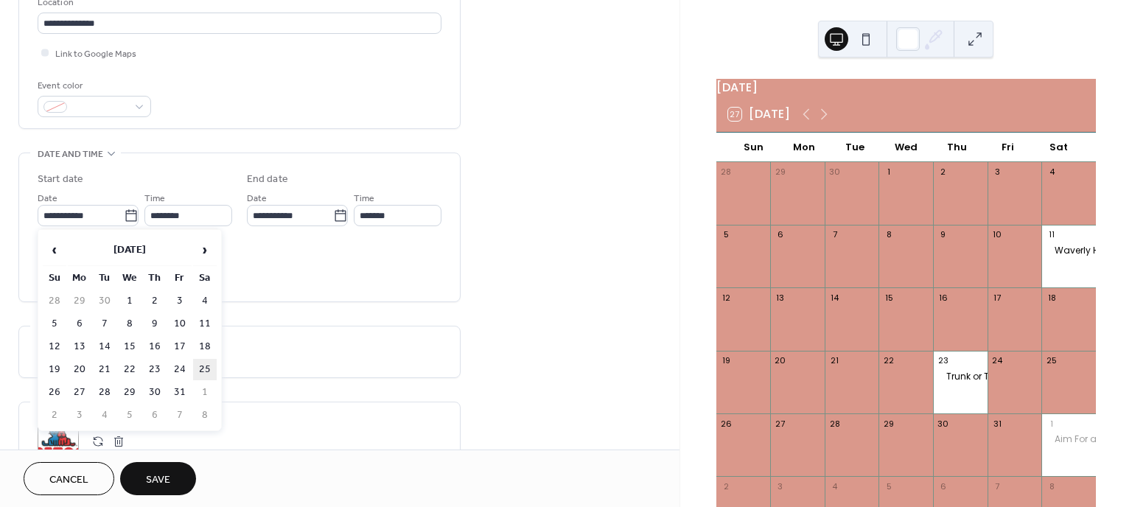
type input "**********"
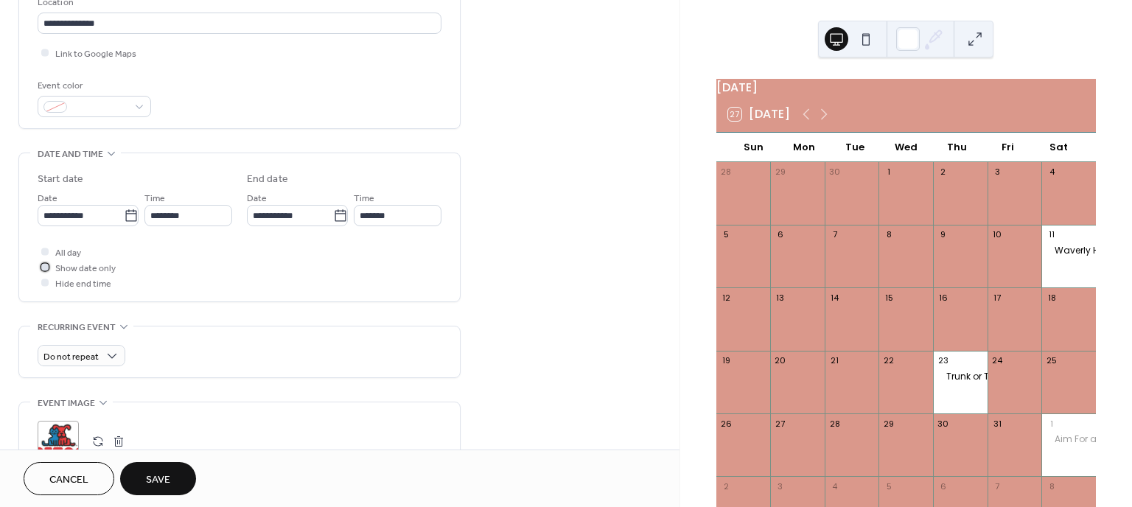
click at [52, 265] on label "Show date only" at bounding box center [77, 266] width 78 height 15
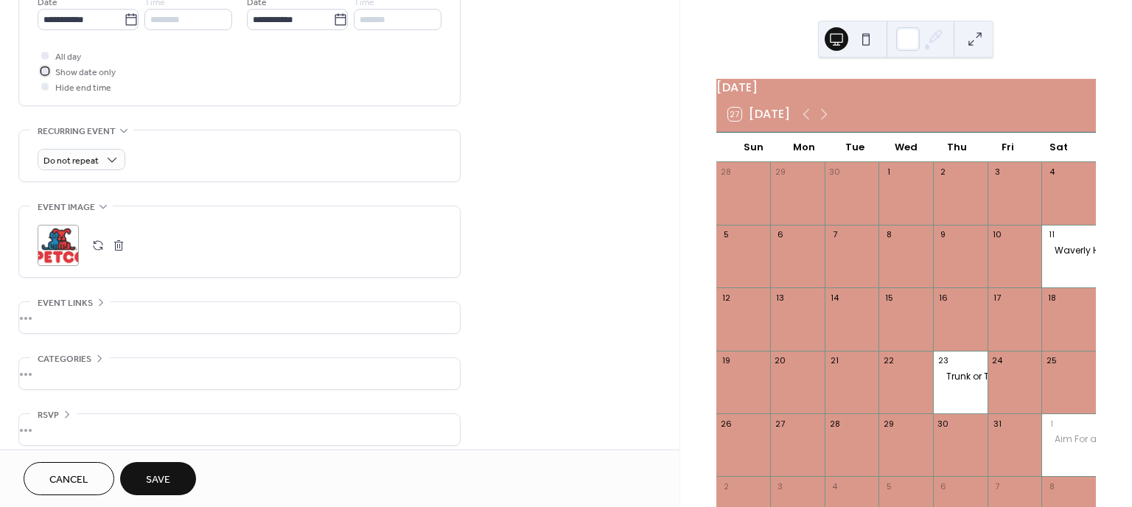
scroll to position [533, 0]
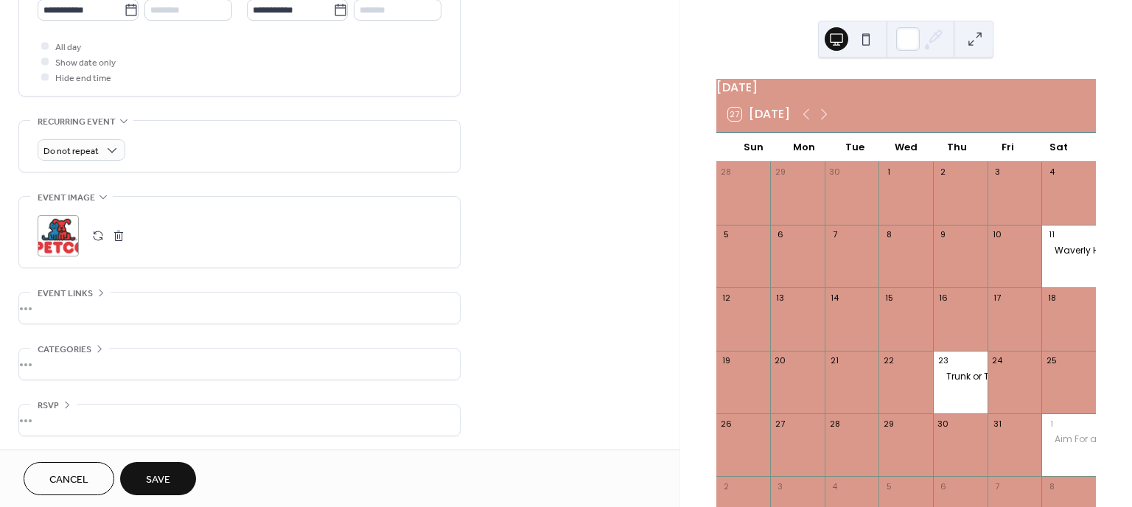
click at [166, 477] on span "Save" at bounding box center [158, 479] width 24 height 15
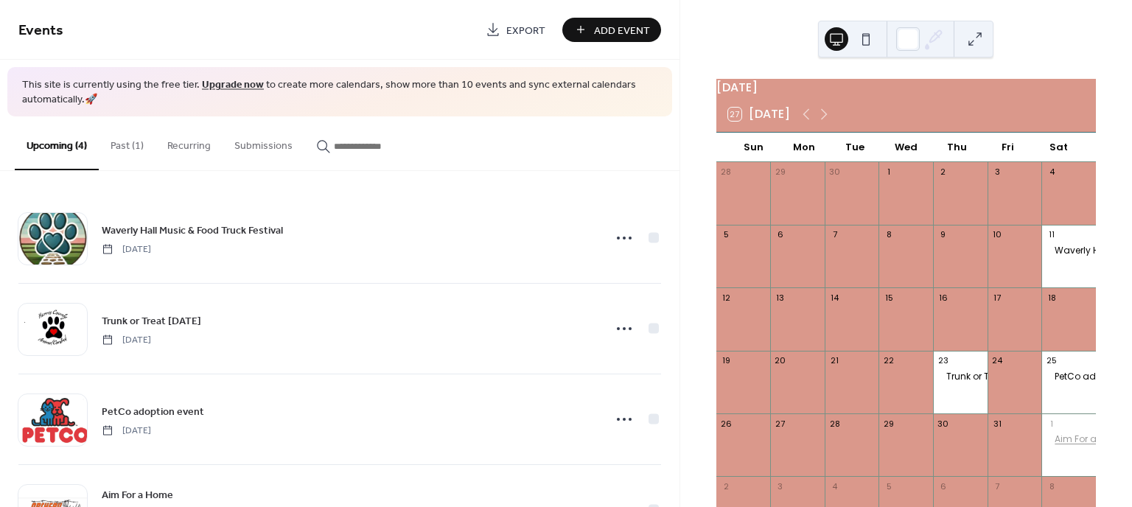
click at [1069, 445] on div "Aim For a Home" at bounding box center [1090, 439] width 71 height 13
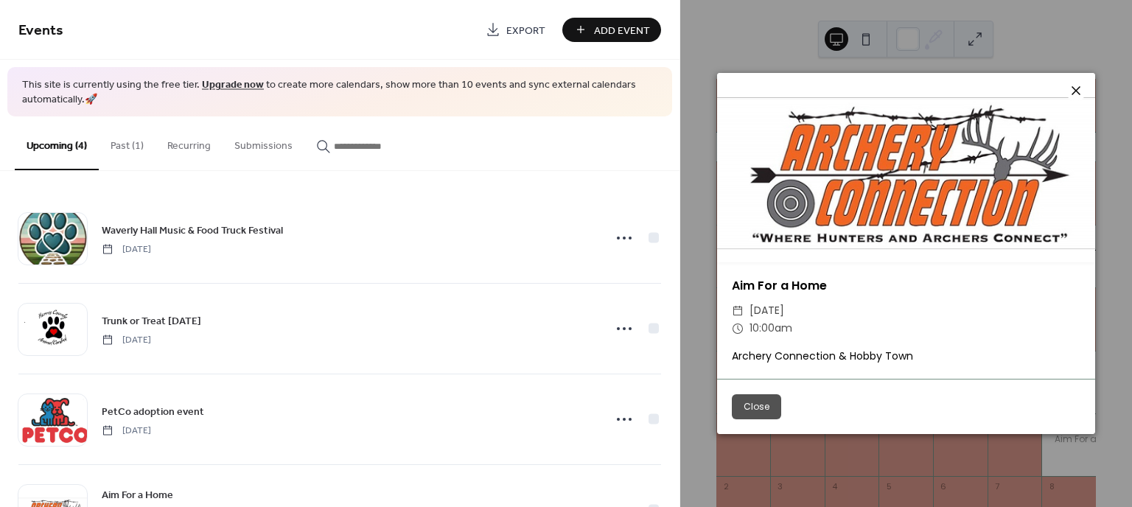
click at [1076, 92] on icon at bounding box center [1076, 91] width 18 height 18
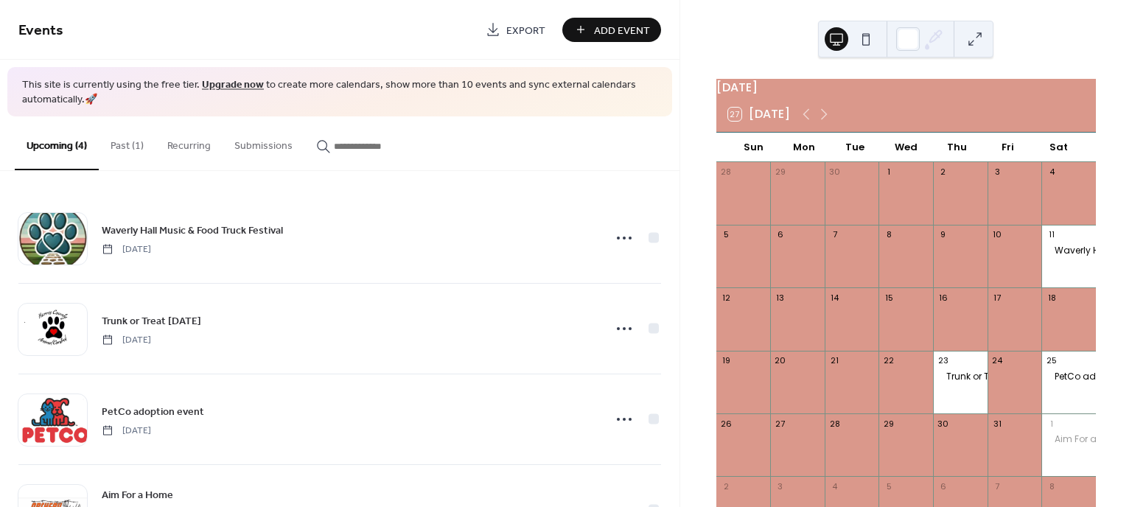
click at [1057, 433] on div "1" at bounding box center [1068, 423] width 55 height 20
click at [1062, 446] on div "Aim For a Home" at bounding box center [1090, 439] width 71 height 13
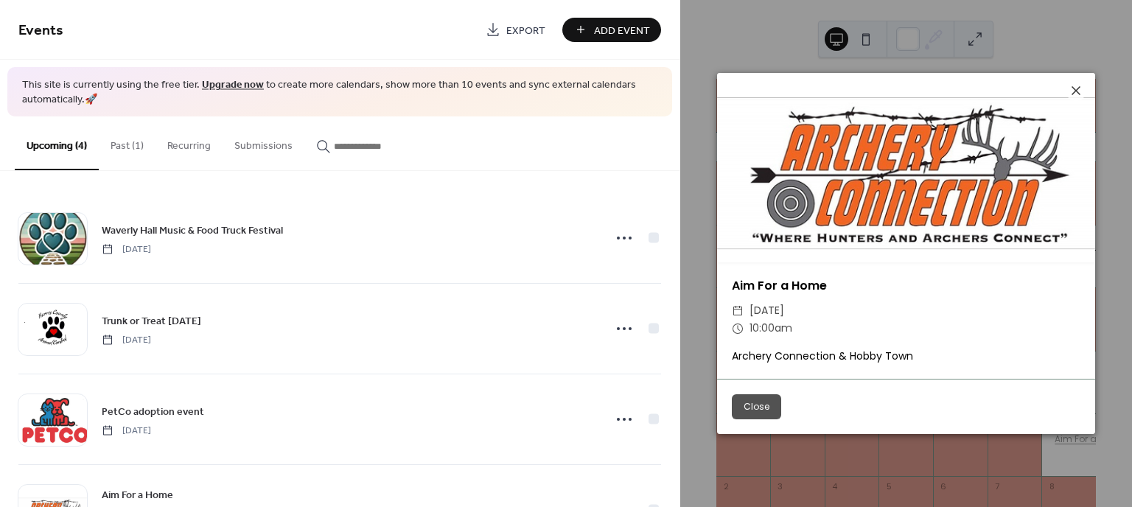
click at [1062, 446] on div "Aim For a Home ​ Saturday, November 1, 2025 ​ 10:00am Archery Connection & Hobb…" at bounding box center [906, 253] width 452 height 507
click at [743, 408] on button "Close" at bounding box center [756, 406] width 49 height 25
